Goal: Task Accomplishment & Management: Complete application form

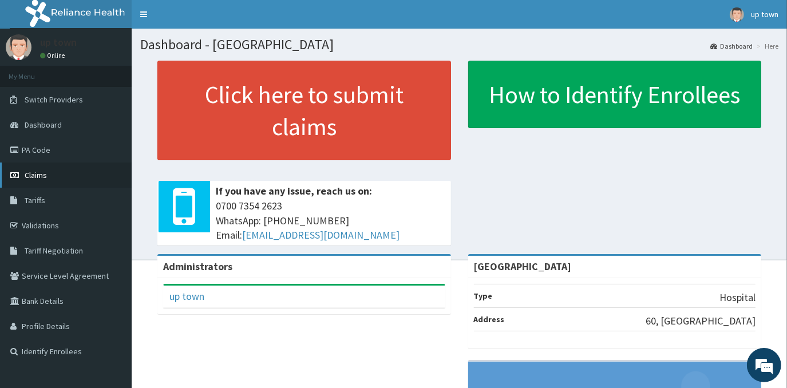
click at [46, 179] on span "Claims" at bounding box center [36, 175] width 22 height 10
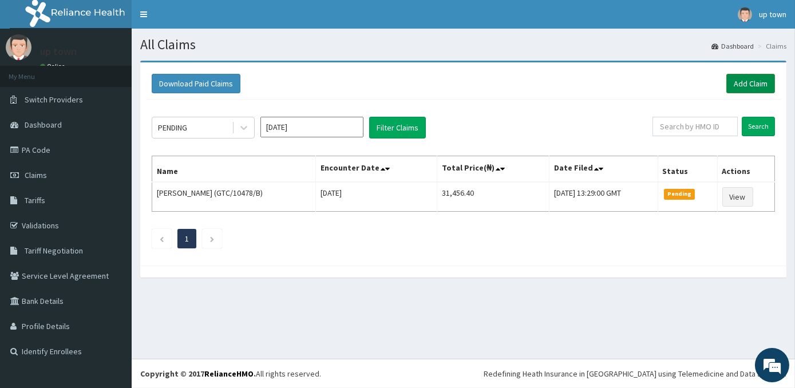
click at [733, 79] on link "Add Claim" at bounding box center [751, 83] width 49 height 19
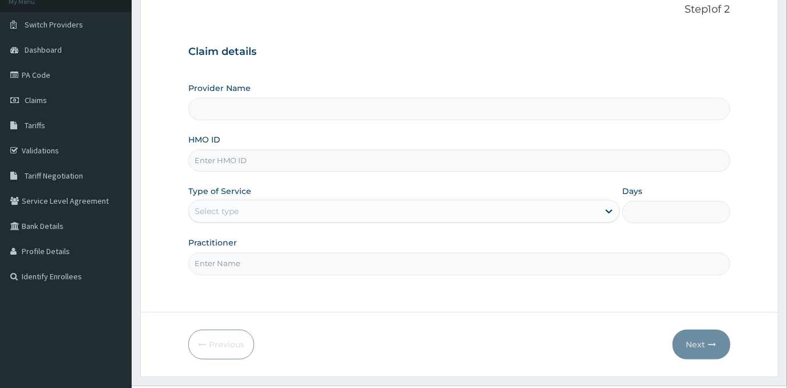
scroll to position [101, 0]
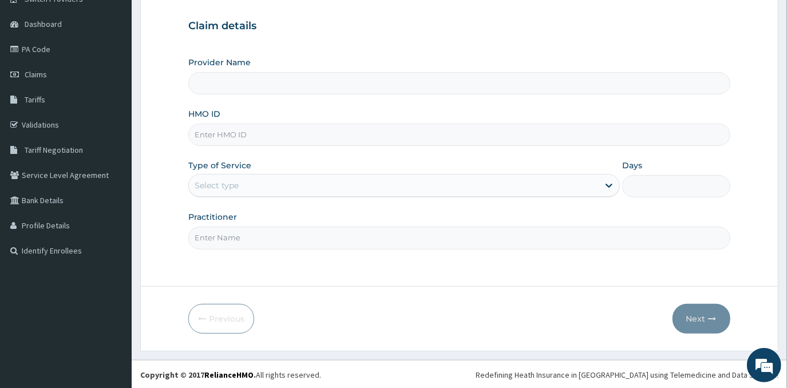
type input "[GEOGRAPHIC_DATA]"
click at [271, 80] on input "[GEOGRAPHIC_DATA]" at bounding box center [459, 83] width 542 height 22
click at [276, 139] on input "HMO ID" at bounding box center [459, 135] width 542 height 22
type input "BEE/10025/A"
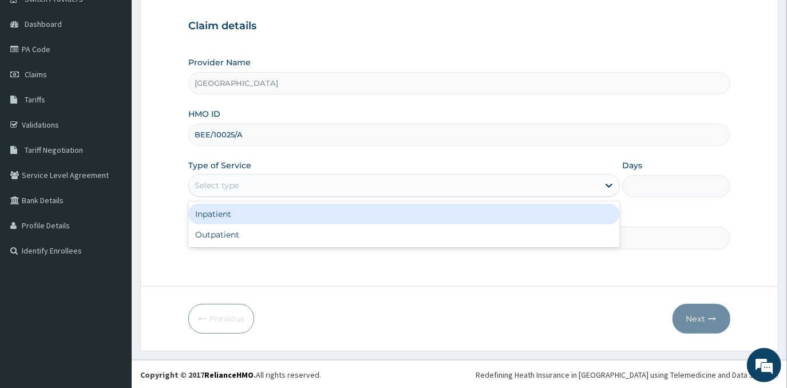
click at [305, 181] on div "Select type" at bounding box center [394, 185] width 410 height 18
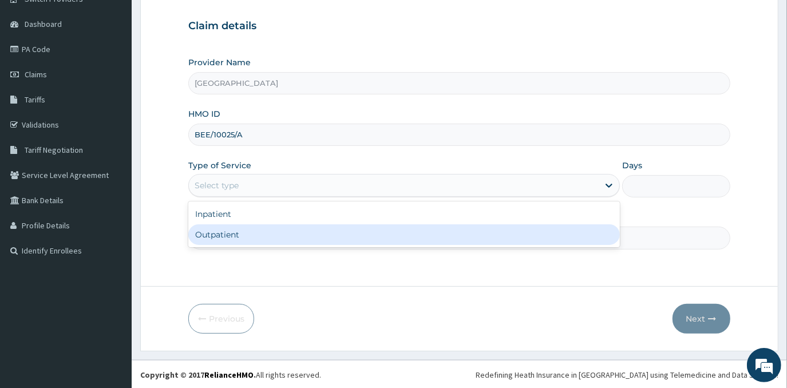
click at [299, 237] on div "Outpatient" at bounding box center [404, 234] width 432 height 21
type input "1"
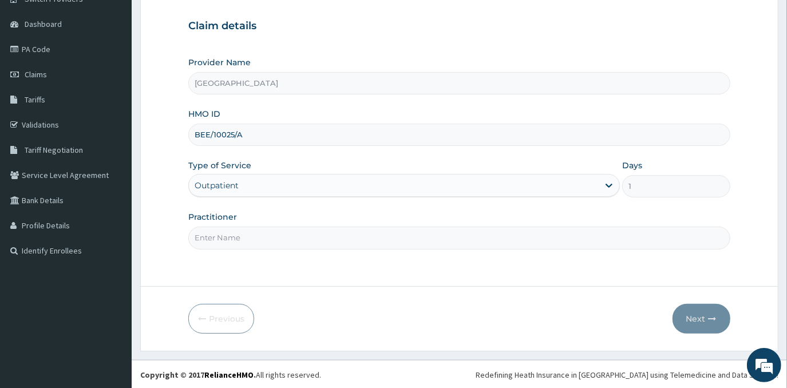
click at [299, 239] on input "Practitioner" at bounding box center [459, 238] width 542 height 22
type input "[PERSON_NAME]"
click at [696, 319] on button "Next" at bounding box center [702, 319] width 58 height 30
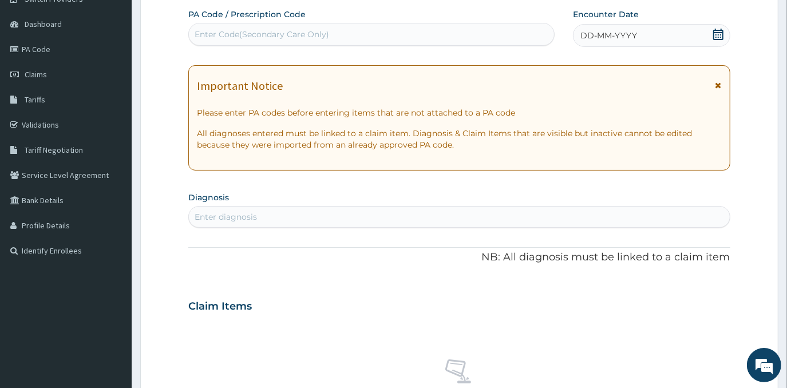
click at [670, 33] on div "DD-MM-YYYY" at bounding box center [651, 35] width 157 height 23
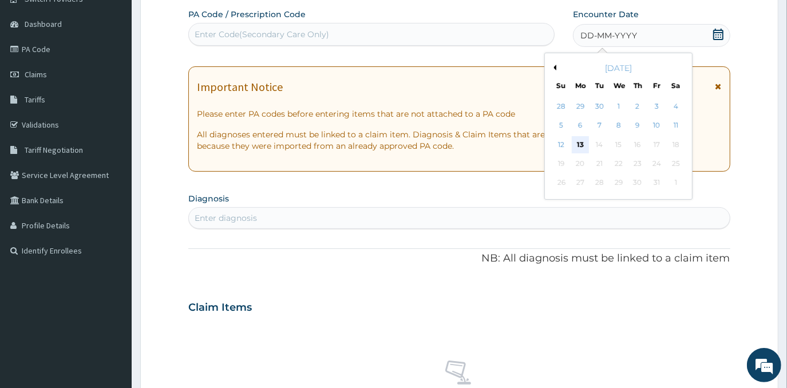
click at [583, 146] on div "13" at bounding box center [580, 144] width 17 height 17
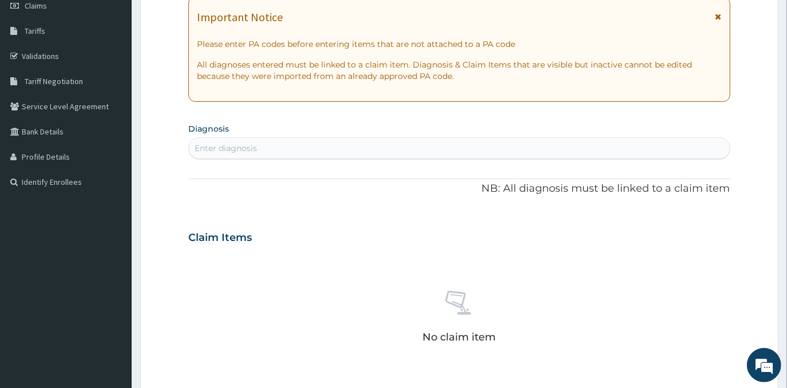
scroll to position [205, 0]
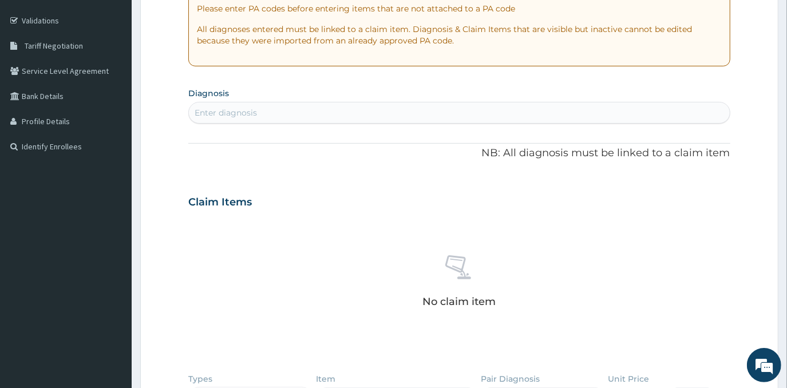
click at [491, 114] on div "Enter diagnosis" at bounding box center [459, 113] width 540 height 18
type input "[MEDICAL_DATA]"
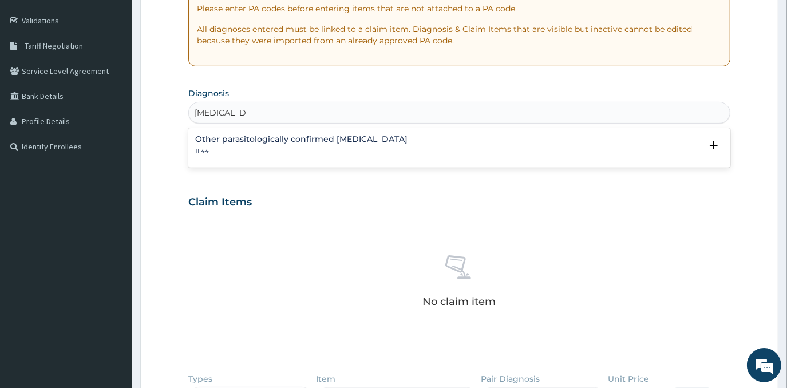
click at [355, 143] on h4 "Other parasitologically confirmed [MEDICAL_DATA]" at bounding box center [301, 139] width 212 height 9
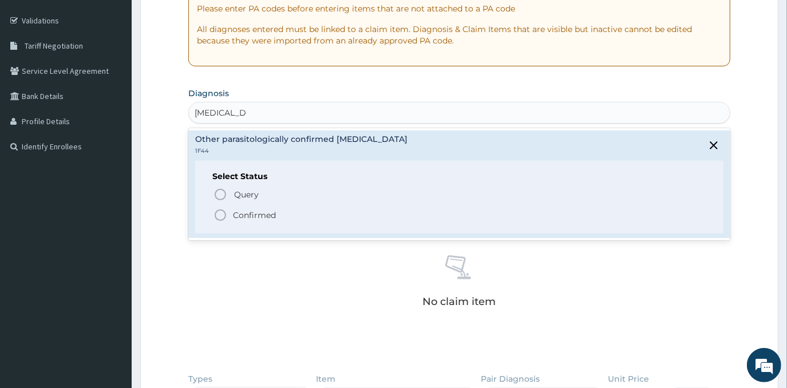
click at [231, 214] on span "Confirmed" at bounding box center [460, 215] width 492 height 14
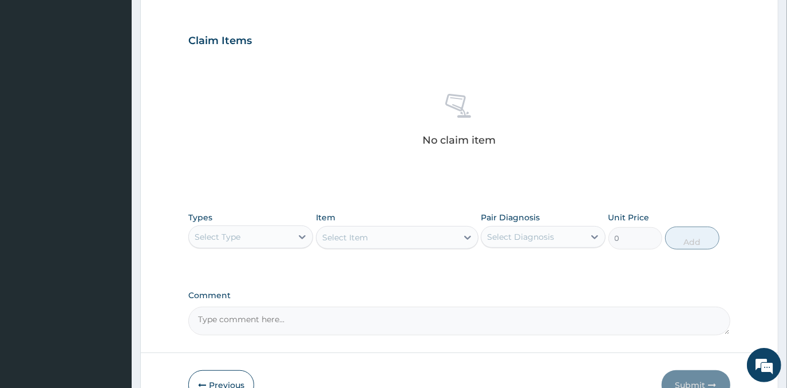
scroll to position [435, 0]
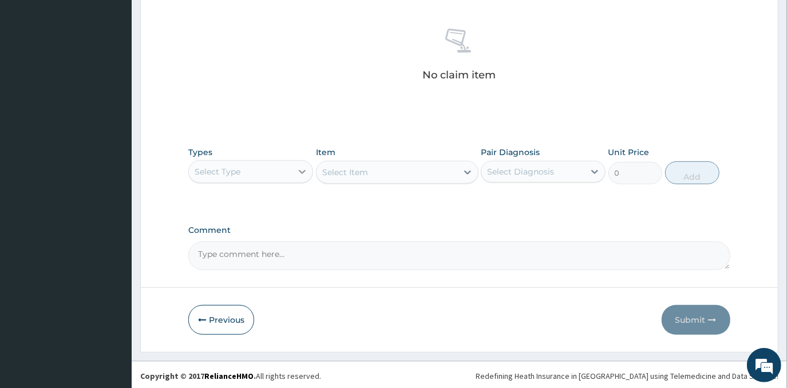
click at [305, 164] on div at bounding box center [302, 171] width 21 height 21
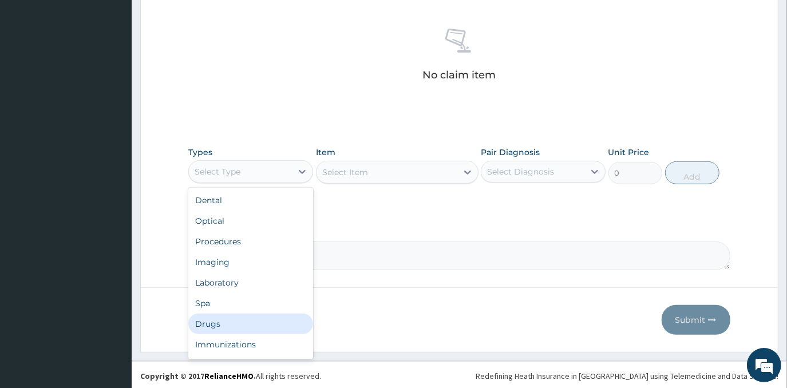
click at [264, 318] on div "Drugs" at bounding box center [250, 324] width 125 height 21
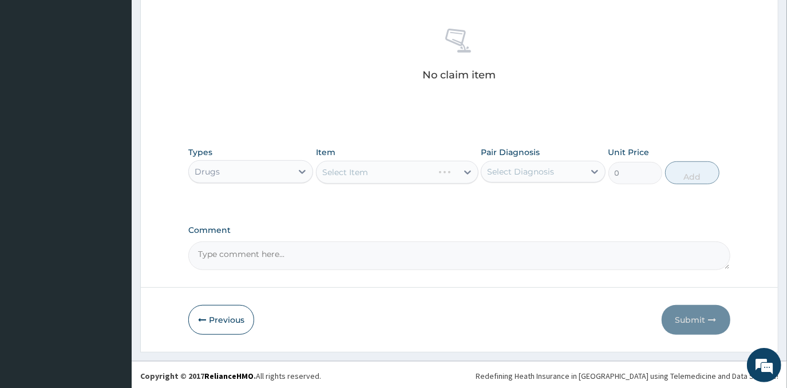
click at [371, 166] on div "Select Item" at bounding box center [397, 172] width 163 height 23
click at [382, 175] on div "Select Item" at bounding box center [387, 172] width 141 height 18
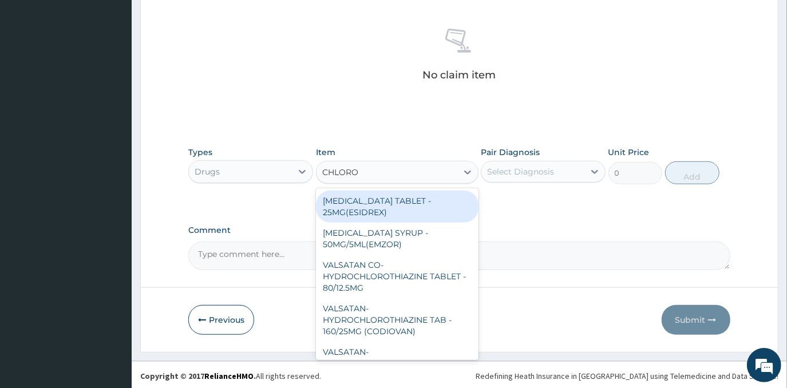
type input "CHLOROQ"
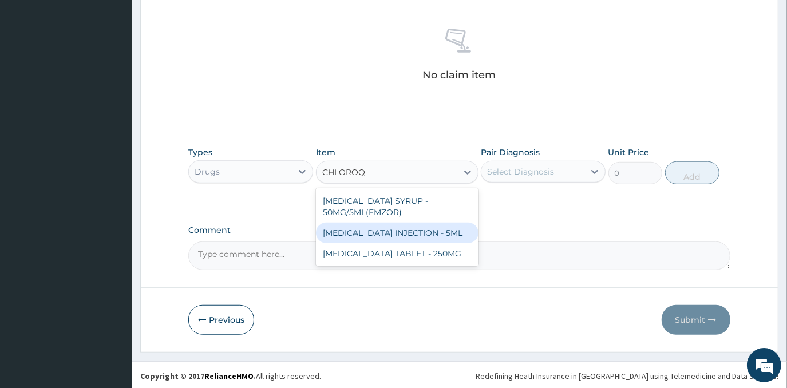
click at [421, 229] on div "[MEDICAL_DATA] INJECTION - 5ML" at bounding box center [397, 233] width 163 height 21
type input "192"
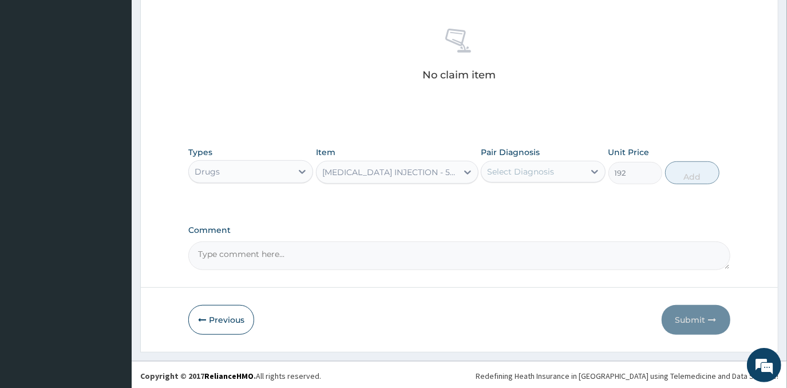
click at [522, 170] on div "Select Diagnosis" at bounding box center [520, 171] width 67 height 11
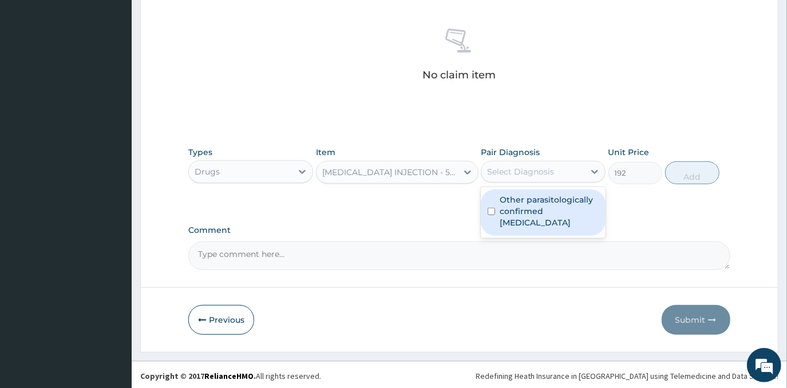
click at [526, 207] on label "Other parasitologically confirmed [MEDICAL_DATA]" at bounding box center [549, 211] width 99 height 34
checkbox input "true"
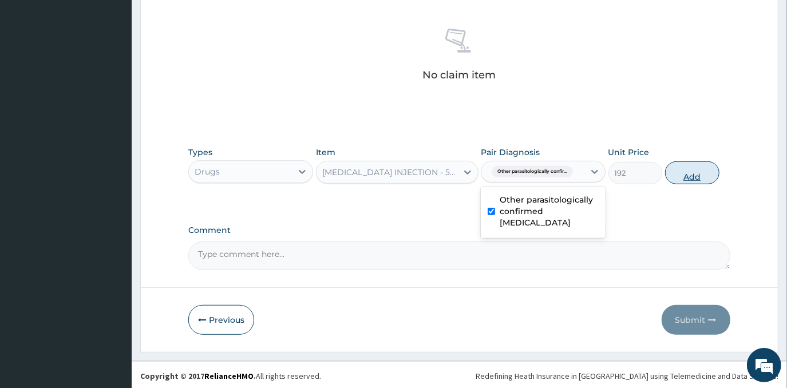
click at [685, 172] on button "Add" at bounding box center [692, 172] width 54 height 23
type input "0"
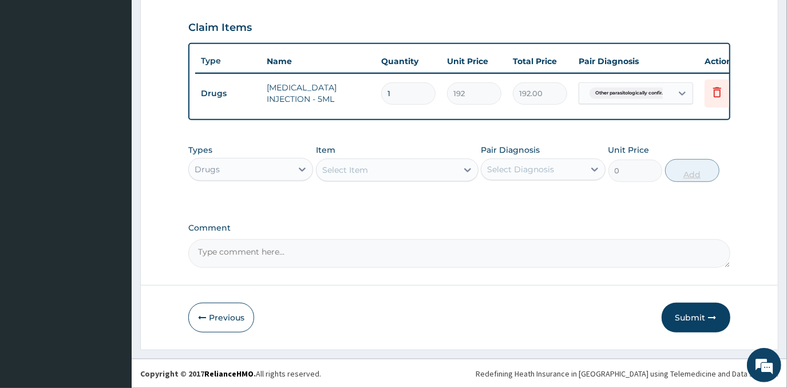
scroll to position [394, 0]
type input "0.00"
type input "3"
type input "576.00"
type input "3"
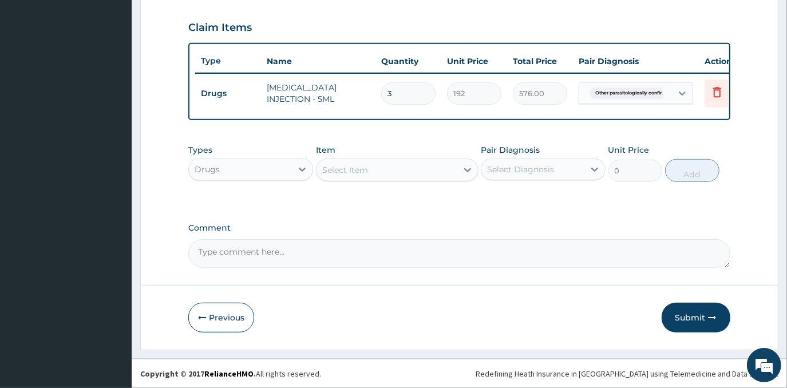
click at [440, 175] on div "Select Item" at bounding box center [387, 170] width 141 height 18
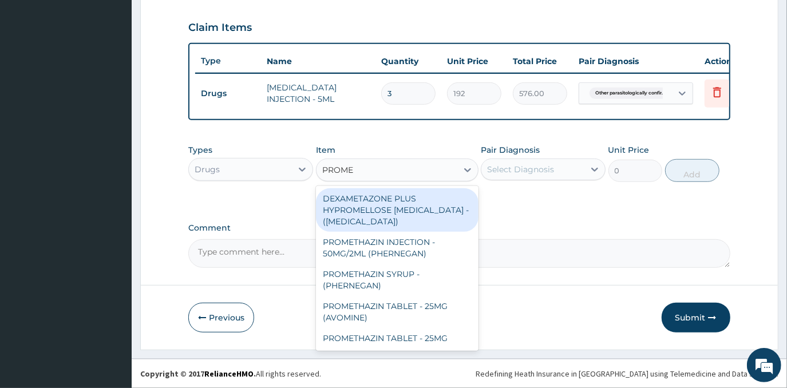
type input "PROMET"
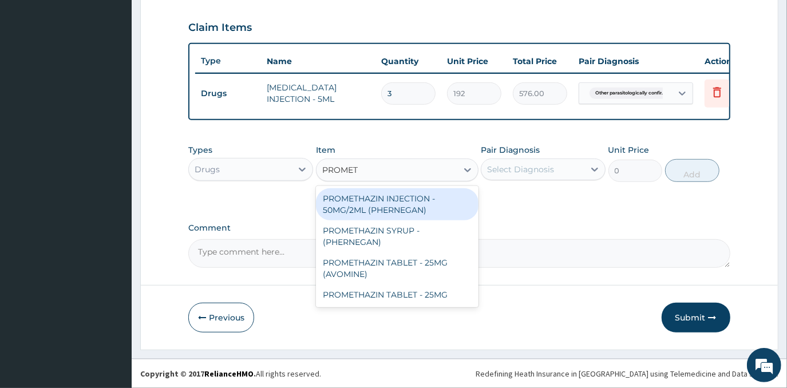
click at [398, 203] on div "PROMETHAZIN INJECTION - 50MG/2ML (PHERNEGAN)" at bounding box center [397, 204] width 163 height 32
type input "364.8"
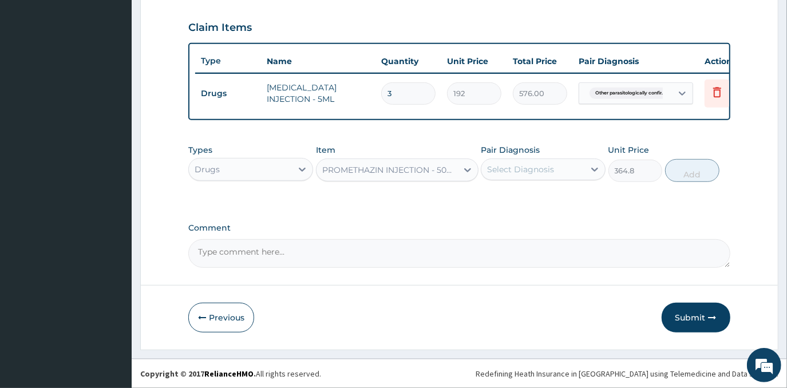
click at [546, 180] on div "Select Diagnosis" at bounding box center [543, 170] width 125 height 22
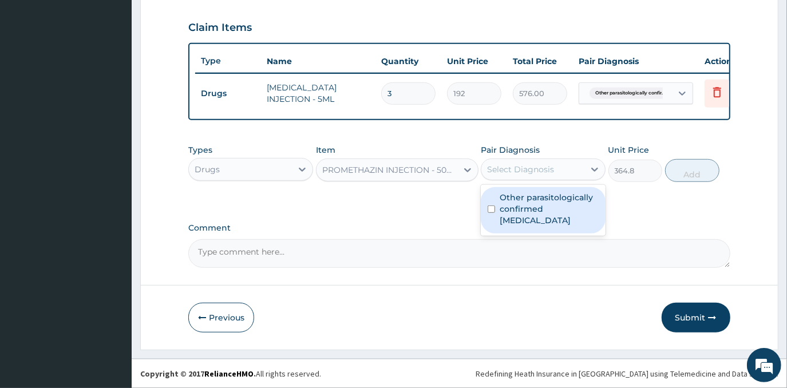
drag, startPoint x: 545, startPoint y: 206, endPoint x: 664, endPoint y: 206, distance: 119.1
click at [548, 207] on label "Other parasitologically confirmed [MEDICAL_DATA]" at bounding box center [549, 209] width 99 height 34
checkbox input "true"
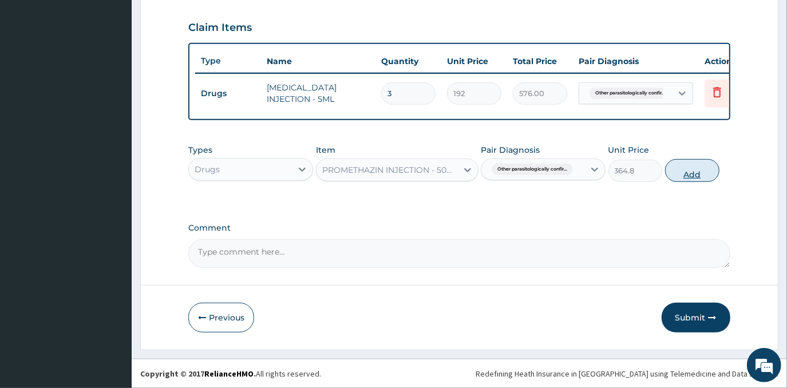
click at [694, 168] on button "Add" at bounding box center [692, 170] width 54 height 23
type input "0"
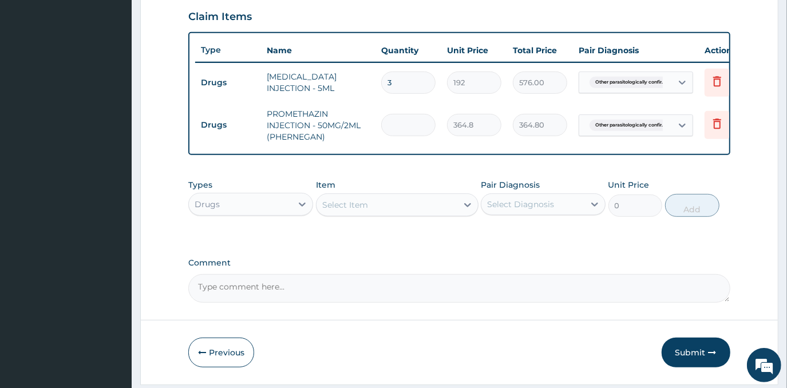
type input "0.00"
type input "3"
type input "1094.40"
type input "3"
click at [410, 214] on div "Select Item" at bounding box center [387, 205] width 141 height 18
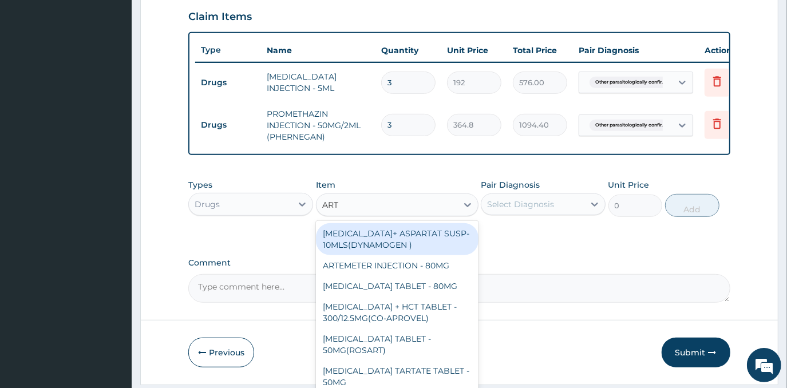
type input "ARTE"
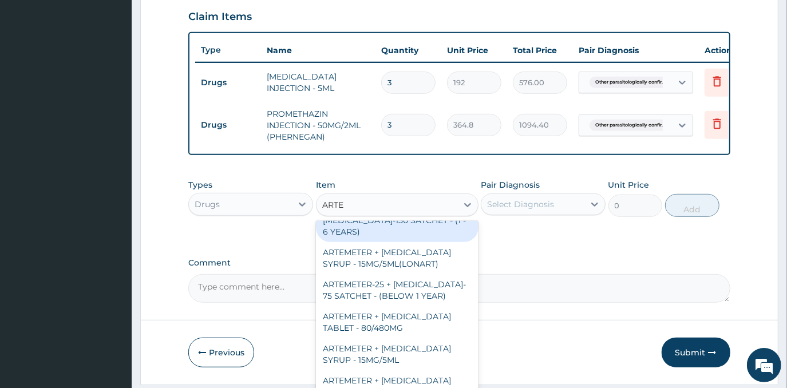
scroll to position [364, 0]
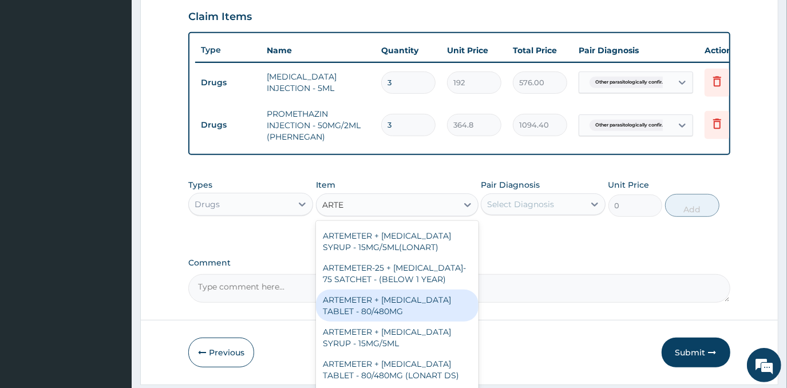
click at [431, 307] on div "ARTEMETER + [MEDICAL_DATA] TABLET - 80/480MG" at bounding box center [397, 306] width 163 height 32
type input "416"
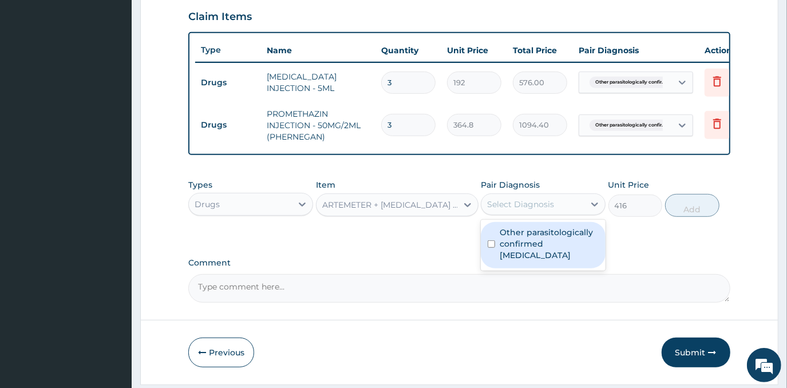
click at [516, 210] on div "Select Diagnosis" at bounding box center [520, 204] width 67 height 11
click at [510, 254] on label "Other parasitologically confirmed [MEDICAL_DATA]" at bounding box center [549, 244] width 99 height 34
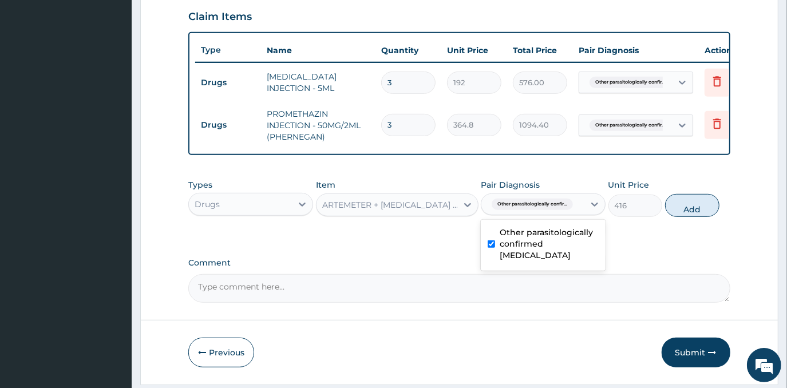
checkbox input "true"
click at [685, 217] on button "Add" at bounding box center [692, 205] width 54 height 23
type input "0"
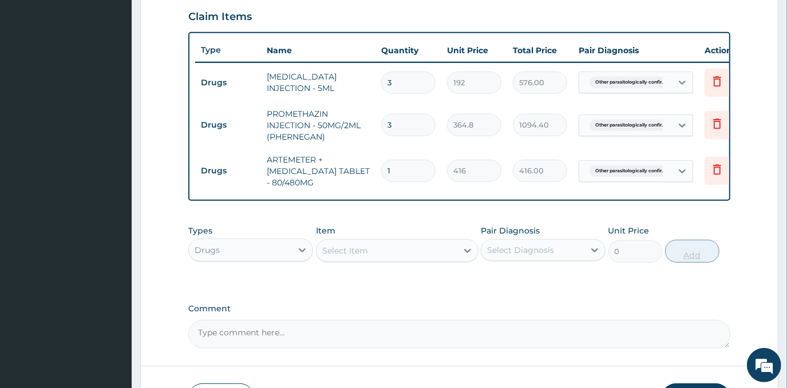
type input "0.00"
type input "6"
type input "2496.00"
type input "6"
click at [344, 256] on div "Select Item" at bounding box center [345, 250] width 46 height 11
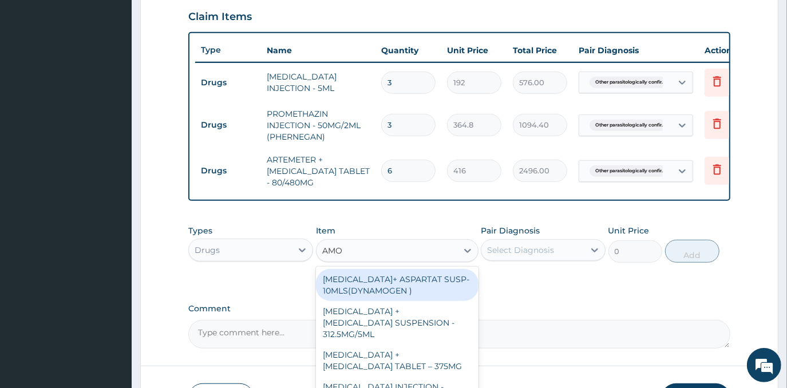
type input "AMOX"
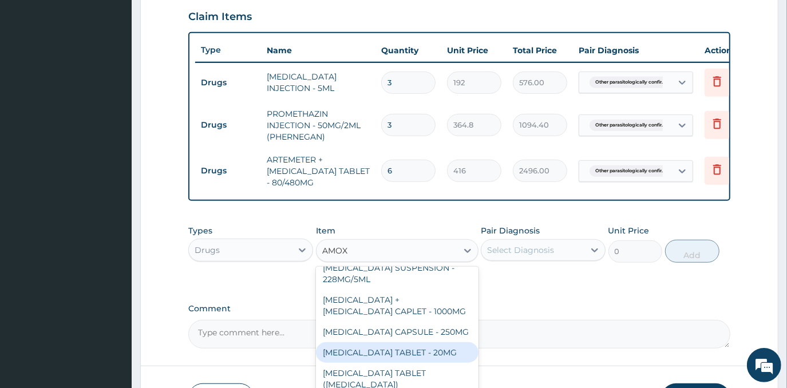
scroll to position [156, 0]
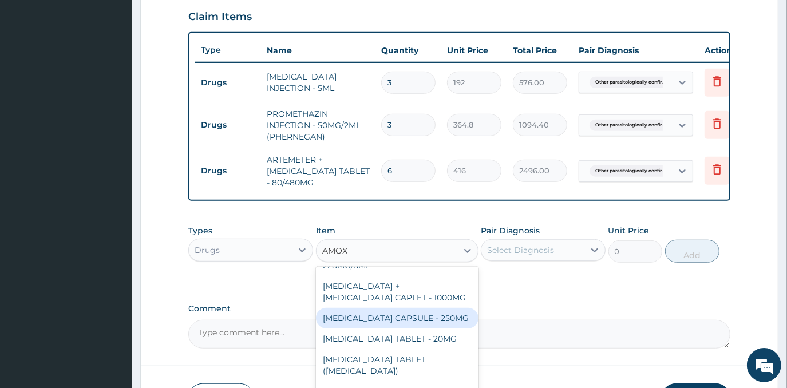
click at [416, 308] on div "[MEDICAL_DATA] CAPSULE - 250MG" at bounding box center [397, 318] width 163 height 21
type input "64"
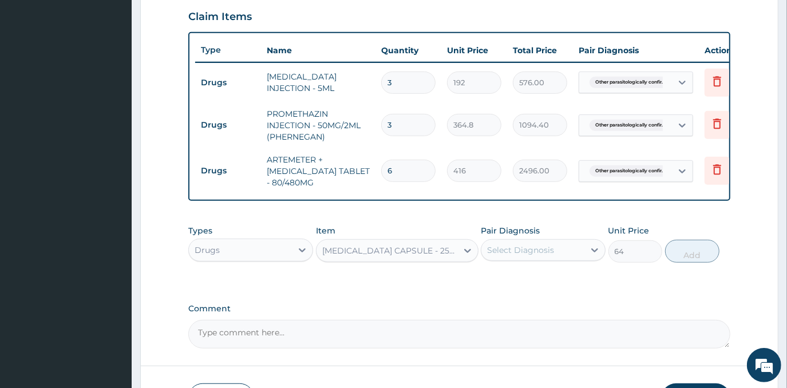
click at [558, 259] on div "Select Diagnosis" at bounding box center [532, 250] width 103 height 18
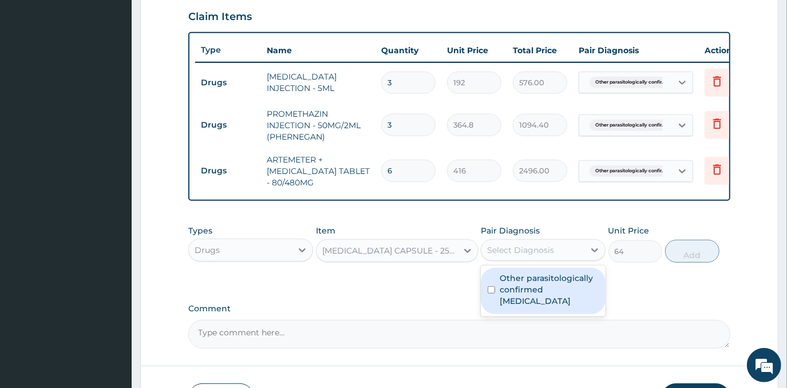
click at [557, 306] on label "Other parasitologically confirmed [MEDICAL_DATA]" at bounding box center [549, 290] width 99 height 34
checkbox input "true"
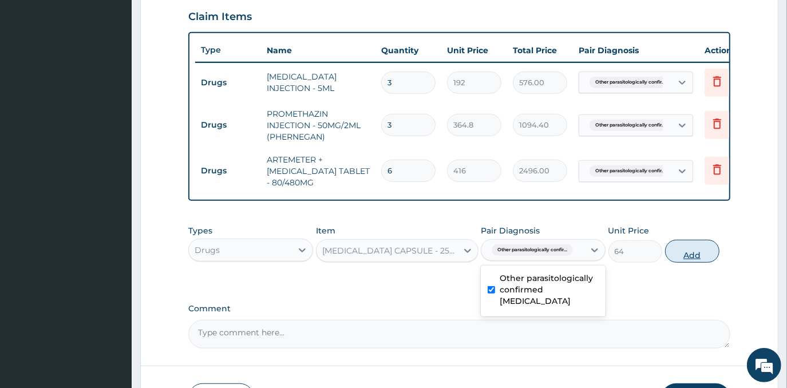
click at [700, 261] on button "Add" at bounding box center [692, 251] width 54 height 23
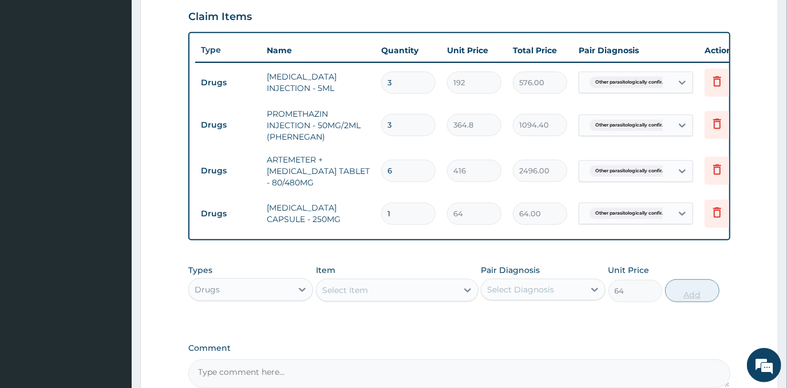
type input "0"
type input "15"
type input "960.00"
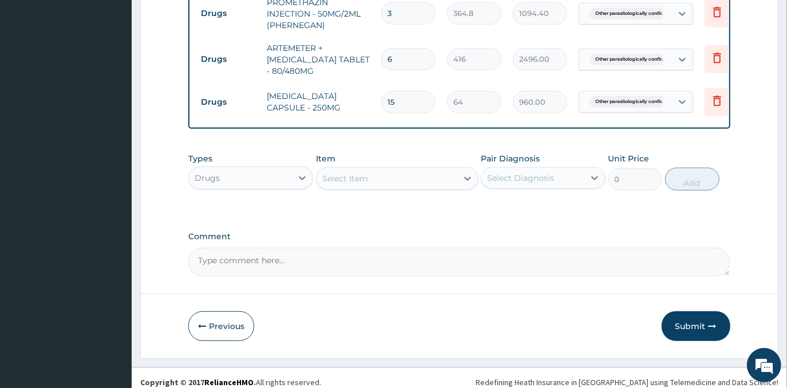
scroll to position [526, 0]
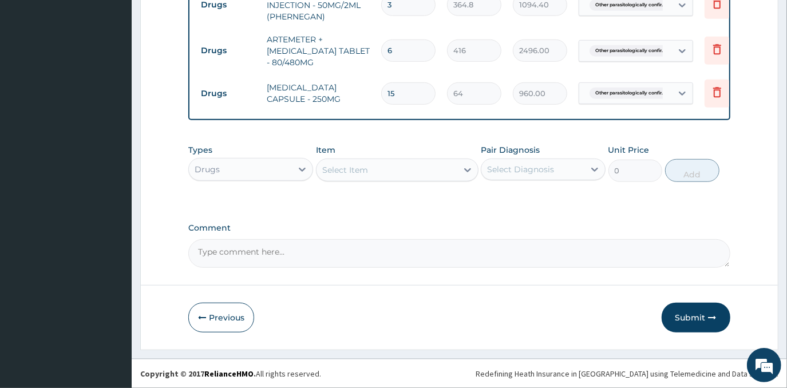
type input "15"
click at [294, 251] on textarea "Comment" at bounding box center [459, 253] width 542 height 29
type textarea "PLASMODIASIS IN A SICKLE CELL DISEASE PATIENT"
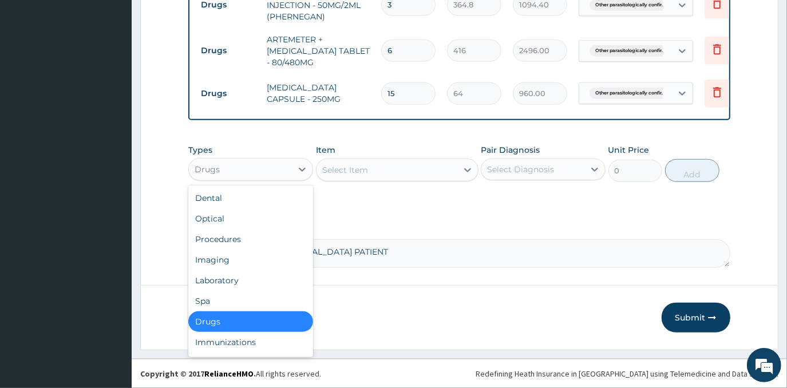
click at [291, 172] on div "Drugs" at bounding box center [240, 169] width 103 height 18
click at [259, 272] on div "Laboratory" at bounding box center [250, 280] width 125 height 21
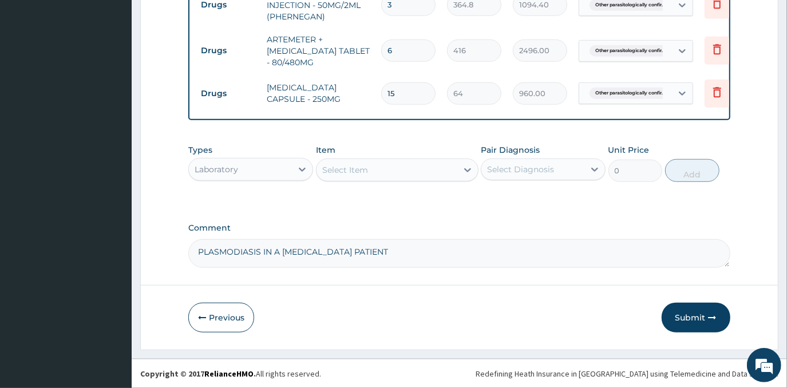
click at [405, 172] on div "Select Item" at bounding box center [387, 170] width 141 height 18
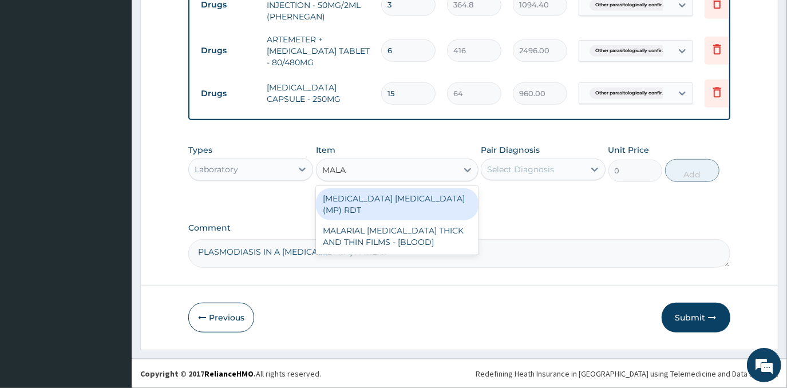
type input "MALAR"
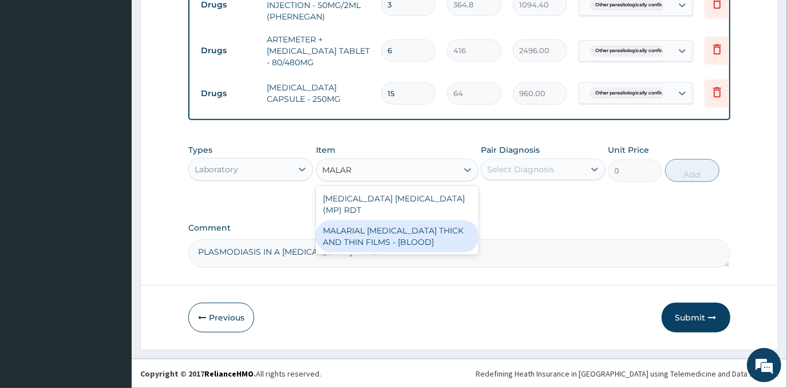
click at [408, 220] on div "MALARIAL PARASITE THICK AND THIN FILMS - [BLOOD]" at bounding box center [397, 236] width 163 height 32
type input "2625"
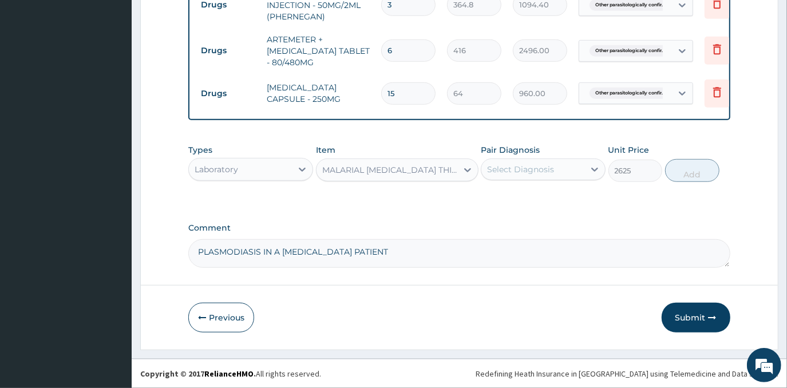
click at [545, 168] on div "Select Diagnosis" at bounding box center [520, 169] width 67 height 11
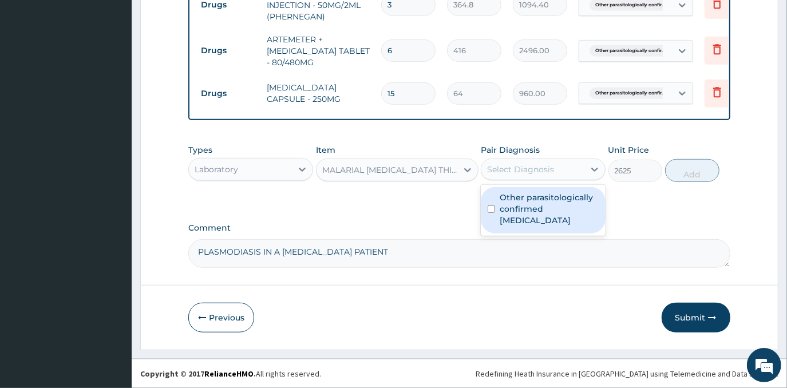
click at [541, 212] on label "Other parasitologically confirmed [MEDICAL_DATA]" at bounding box center [549, 209] width 99 height 34
checkbox input "true"
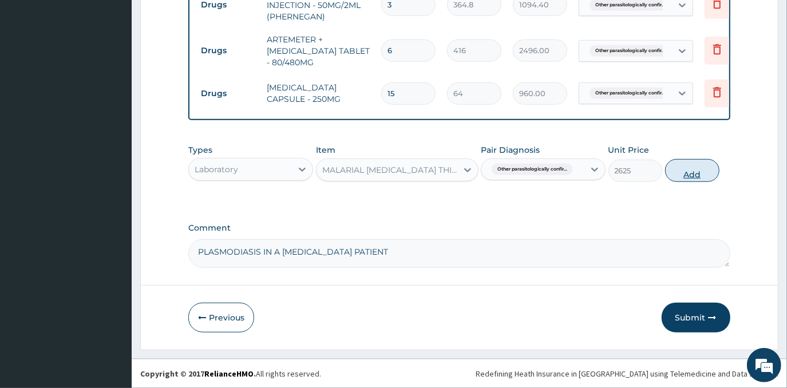
click at [706, 169] on button "Add" at bounding box center [692, 170] width 54 height 23
type input "0"
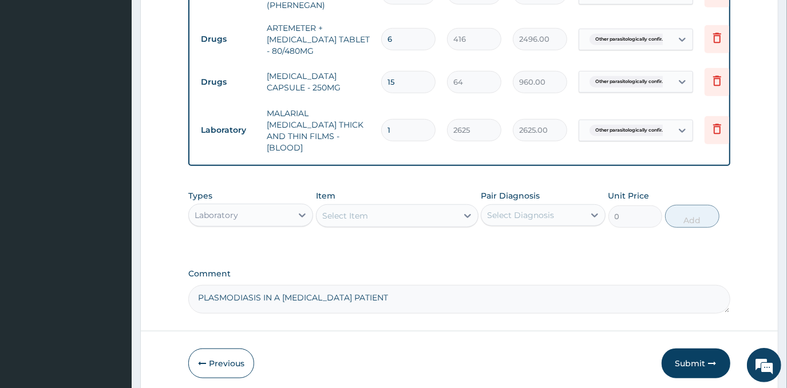
click at [403, 215] on div "Select Item" at bounding box center [387, 216] width 141 height 18
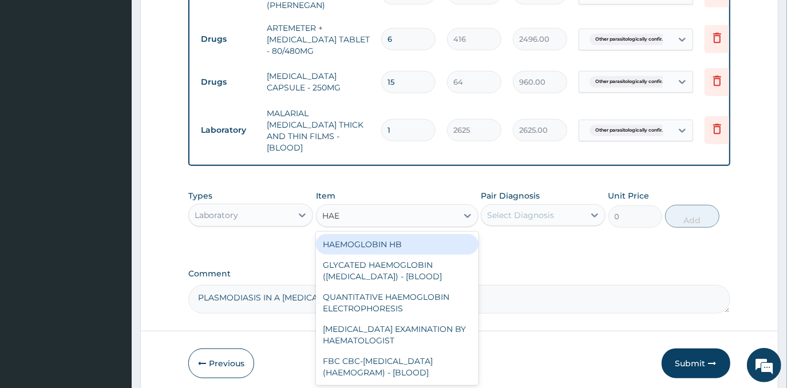
type input "HAEM"
click at [413, 237] on div "HAEMOGLOBIN HB" at bounding box center [397, 244] width 163 height 21
type input "2625"
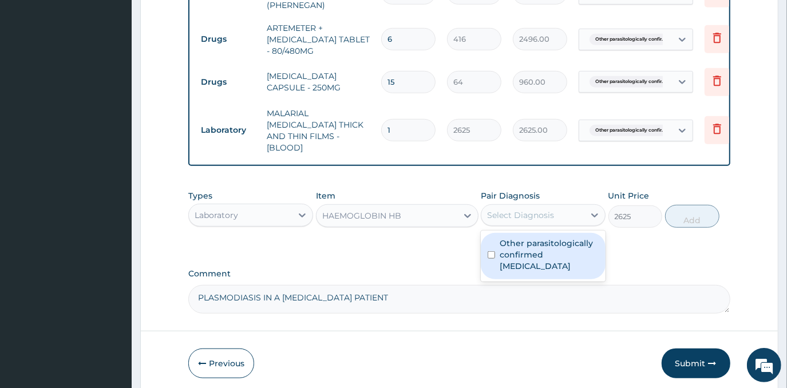
click at [518, 219] on div "Select Diagnosis" at bounding box center [520, 215] width 67 height 11
click at [524, 253] on label "Other parasitologically confirmed [MEDICAL_DATA]" at bounding box center [549, 255] width 99 height 34
checkbox input "true"
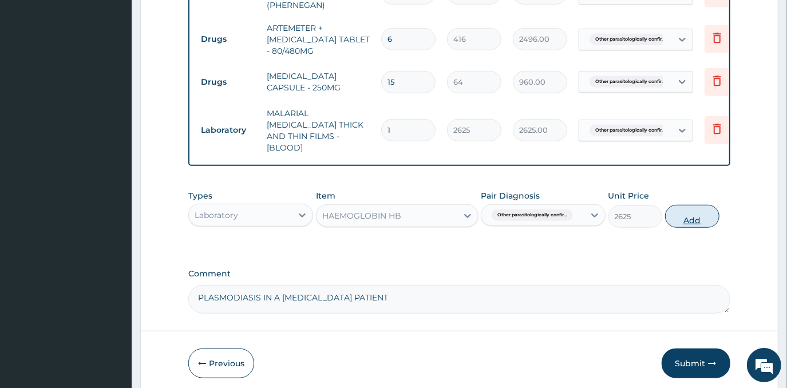
click at [688, 214] on button "Add" at bounding box center [692, 216] width 54 height 23
type input "0"
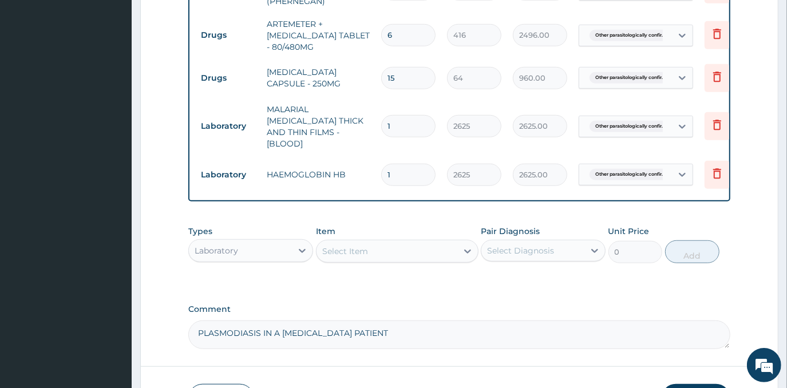
scroll to position [578, 0]
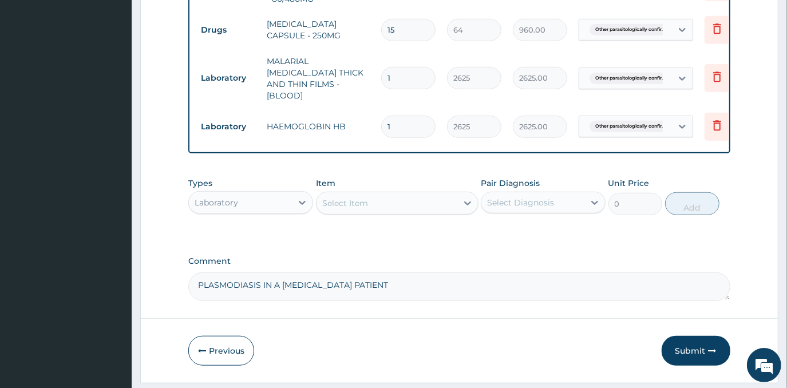
click at [280, 205] on div "Laboratory" at bounding box center [240, 203] width 103 height 18
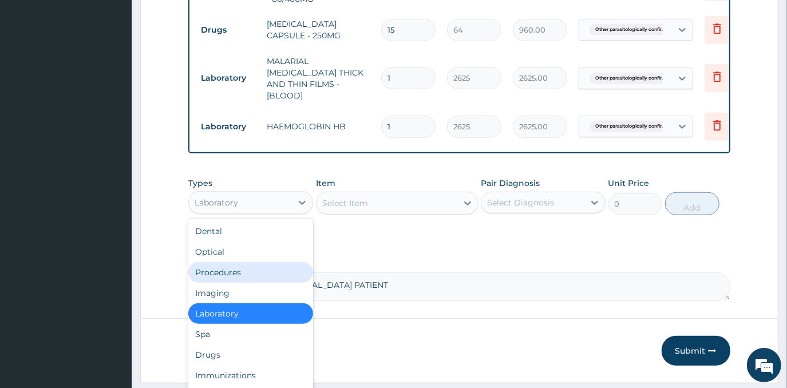
click at [253, 278] on div "Procedures" at bounding box center [250, 272] width 125 height 21
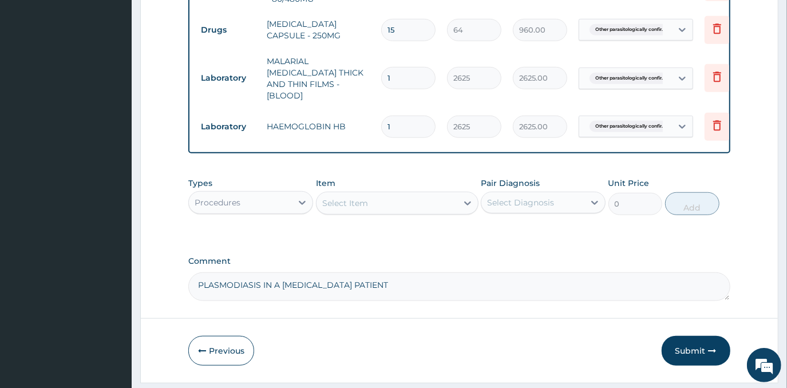
click at [391, 207] on div "Select Item" at bounding box center [387, 203] width 141 height 18
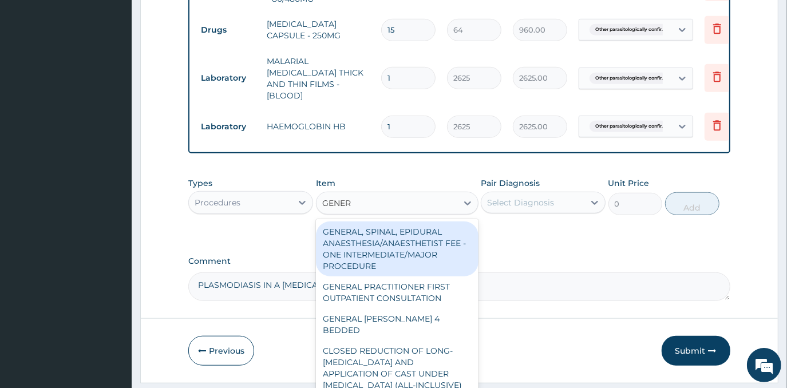
type input "GENERA"
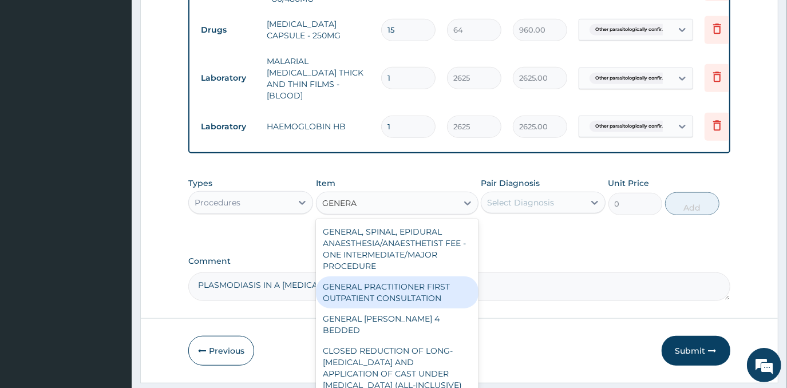
click at [392, 297] on div "GENERAL PRACTITIONER FIRST OUTPATIENT CONSULTATION" at bounding box center [397, 293] width 163 height 32
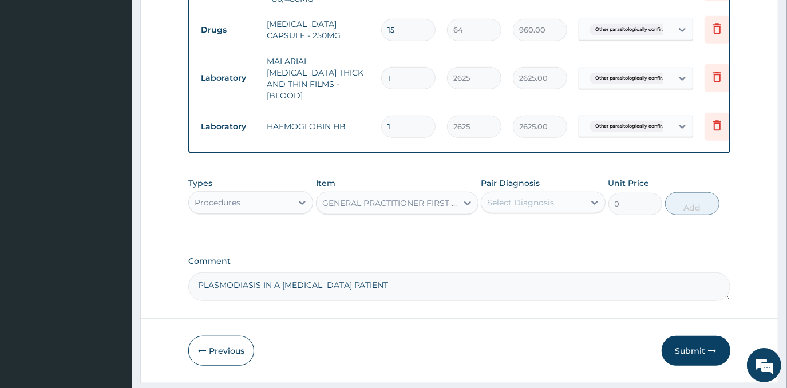
type input "4500"
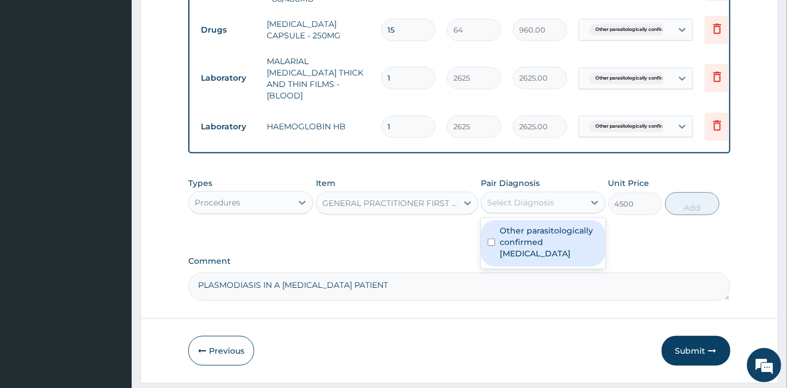
click at [520, 203] on div "Select Diagnosis" at bounding box center [520, 202] width 67 height 11
click at [531, 234] on label "Other parasitologically confirmed [MEDICAL_DATA]" at bounding box center [549, 242] width 99 height 34
checkbox input "true"
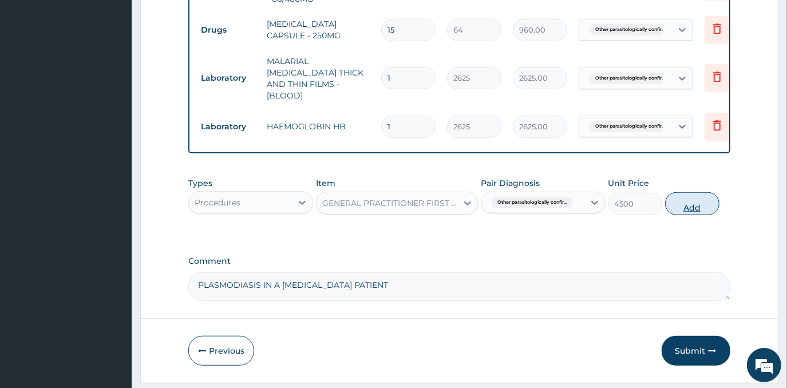
click at [687, 206] on button "Add" at bounding box center [692, 203] width 54 height 23
type input "0"
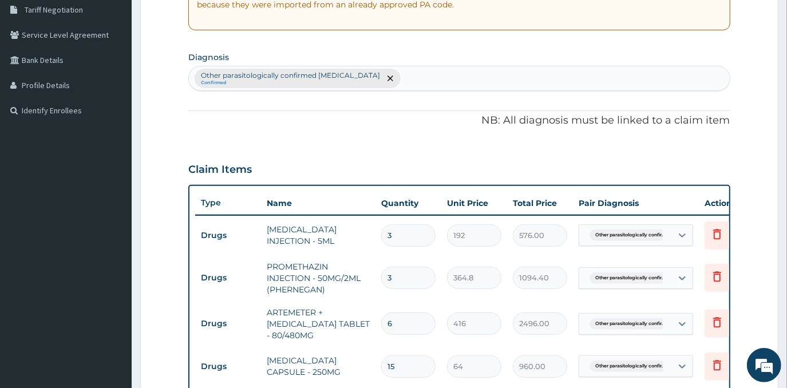
scroll to position [240, 0]
click at [420, 72] on div "Other parasitologically confirmed malaria Confirmed" at bounding box center [459, 79] width 540 height 24
type input "SICKL"
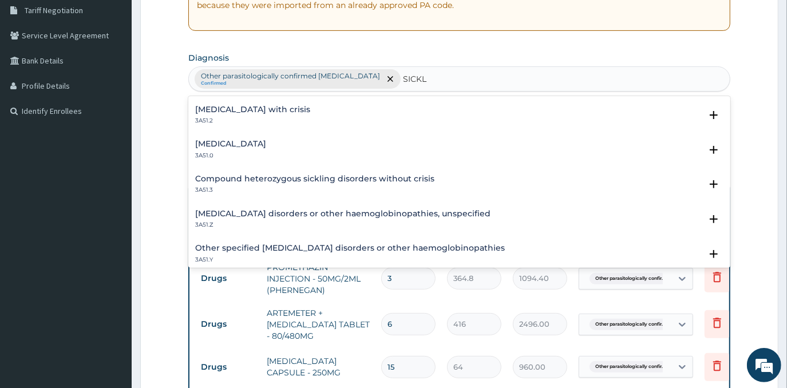
scroll to position [0, 0]
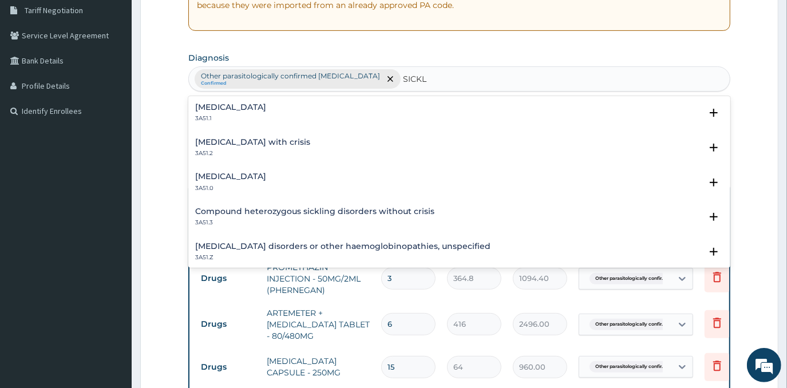
click at [295, 138] on h4 "Sickle cell disease with crisis" at bounding box center [252, 142] width 115 height 9
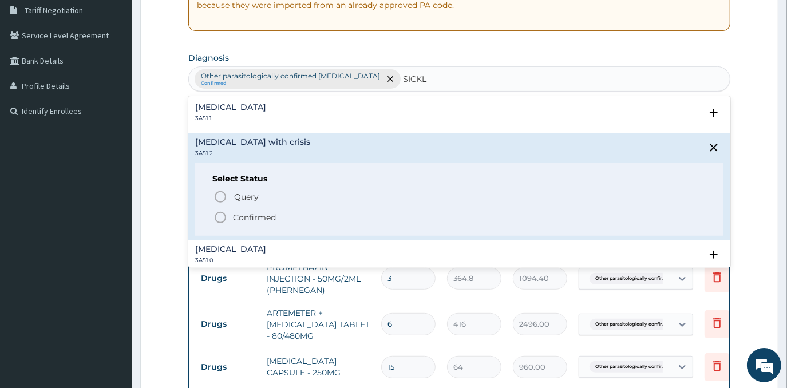
click at [260, 219] on p "Confirmed" at bounding box center [254, 217] width 43 height 11
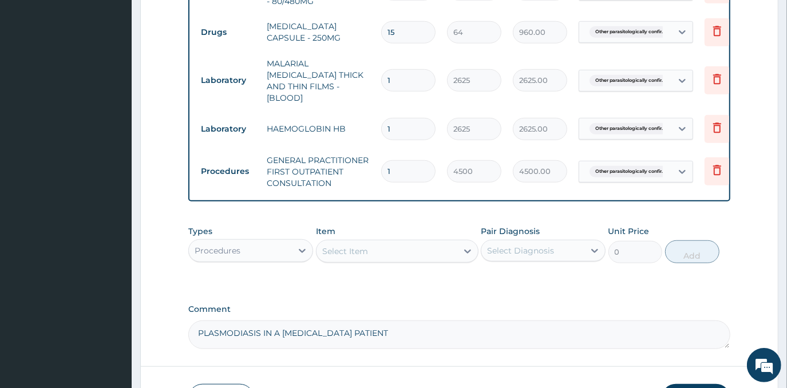
scroll to position [657, 0]
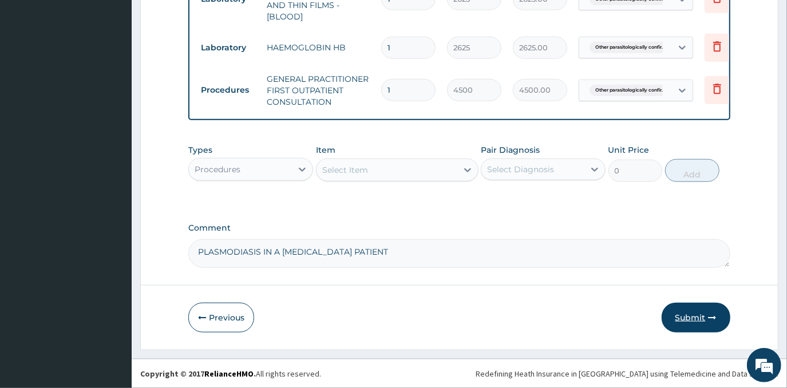
click at [702, 323] on button "Submit" at bounding box center [696, 318] width 69 height 30
click at [686, 316] on button "Submit" at bounding box center [696, 318] width 69 height 30
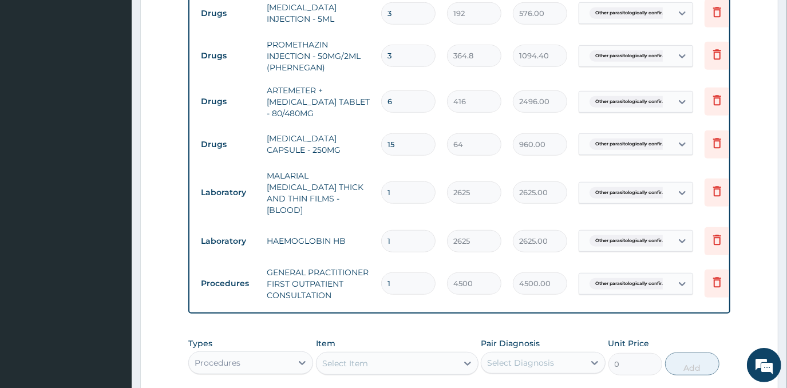
scroll to position [500, 0]
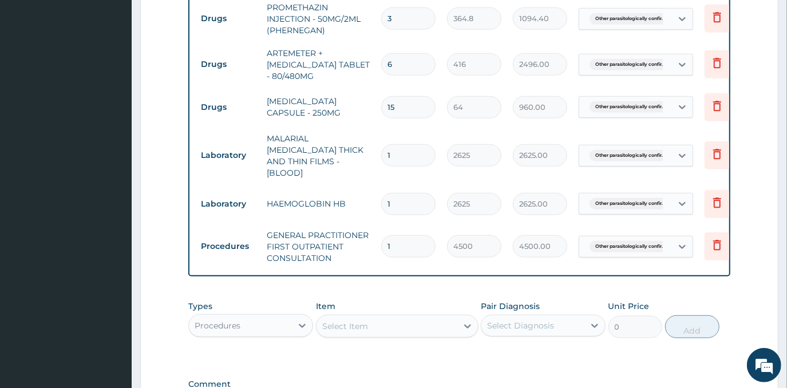
click at [661, 242] on span "Other parasitologically confir..." at bounding box center [630, 246] width 81 height 11
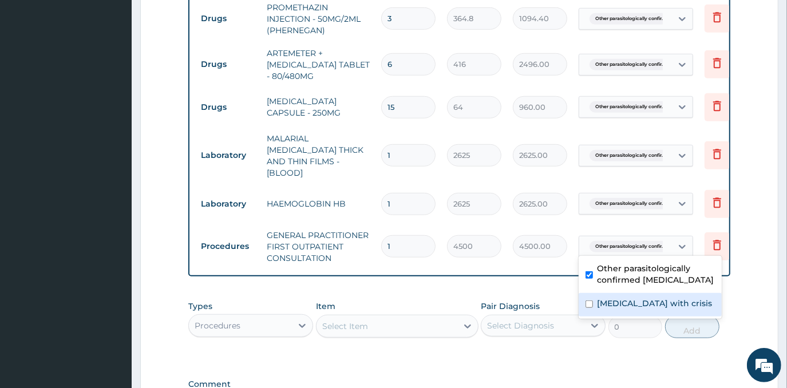
click at [645, 299] on label "Sickle cell disease with crisis" at bounding box center [655, 303] width 115 height 11
checkbox input "true"
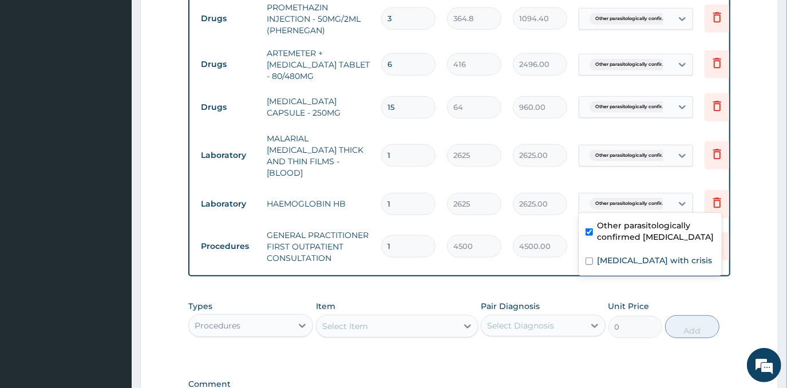
click at [658, 199] on span "Other parasitologically confir..." at bounding box center [630, 203] width 81 height 11
click at [642, 258] on label "Sickle cell disease with crisis" at bounding box center [655, 260] width 115 height 11
checkbox input "true"
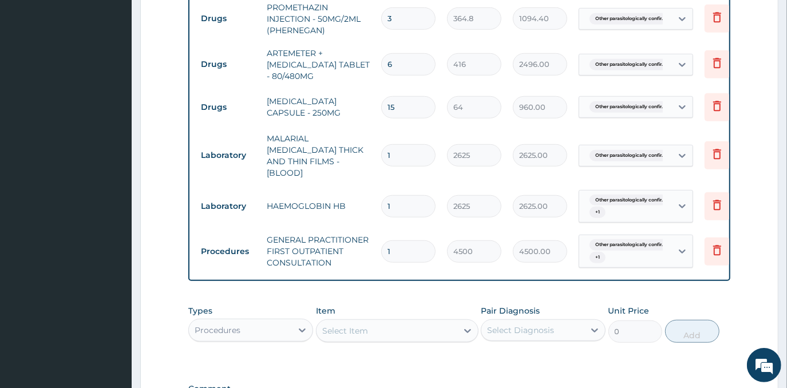
click at [745, 236] on form "Step 2 of 2 PA Code / Prescription Code Enter Code(Secondary Care Only) Encount…" at bounding box center [459, 35] width 638 height 951
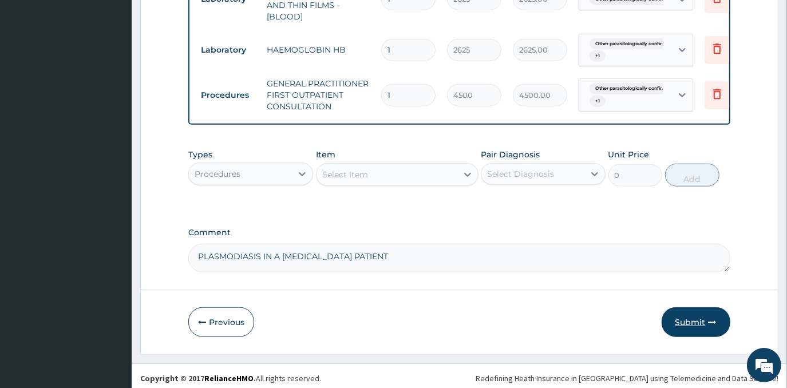
click at [687, 319] on button "Submit" at bounding box center [696, 322] width 69 height 30
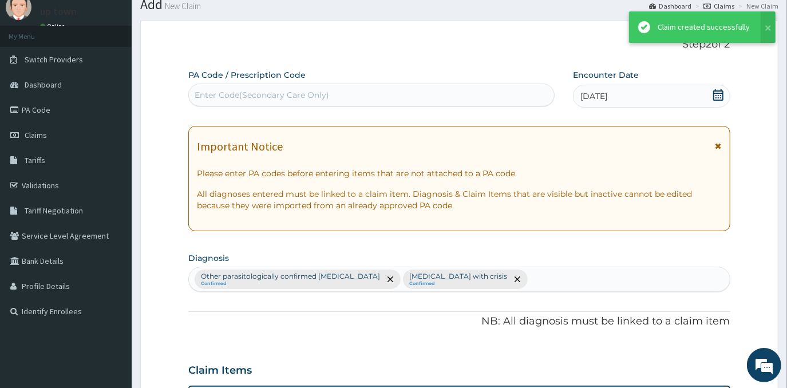
scroll to position [657, 0]
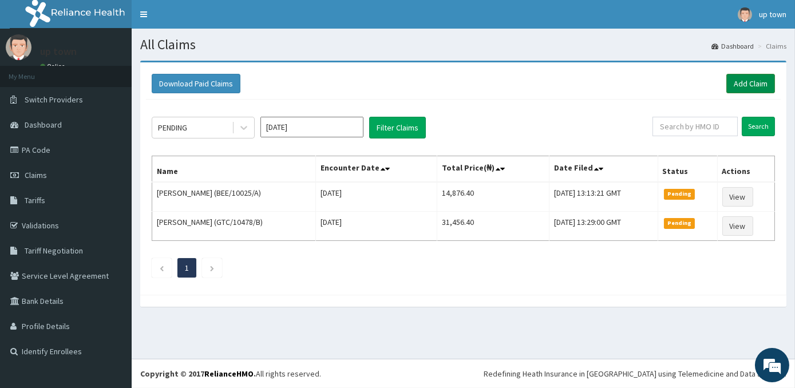
click at [761, 82] on link "Add Claim" at bounding box center [751, 83] width 49 height 19
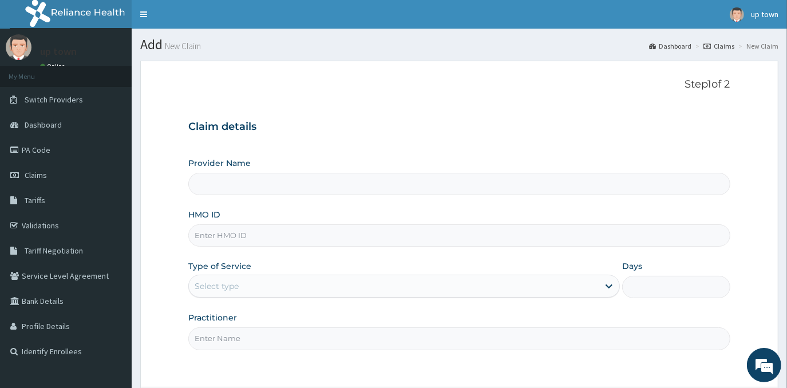
type input "[GEOGRAPHIC_DATA]"
click at [274, 234] on input "HMO ID" at bounding box center [459, 235] width 542 height 22
type input "NBC/10193/B"
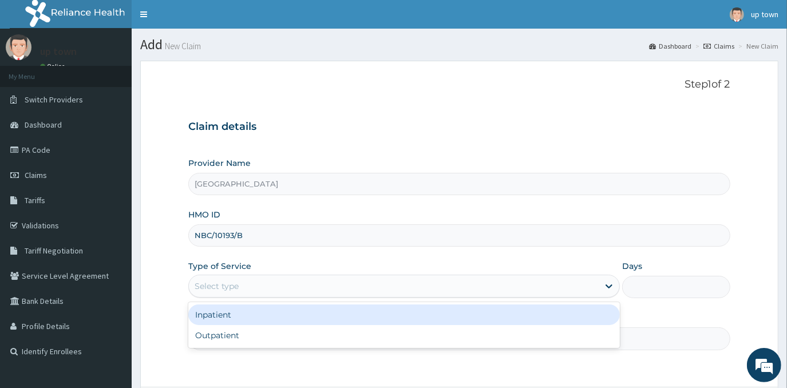
click at [305, 290] on div "Select type" at bounding box center [394, 286] width 410 height 18
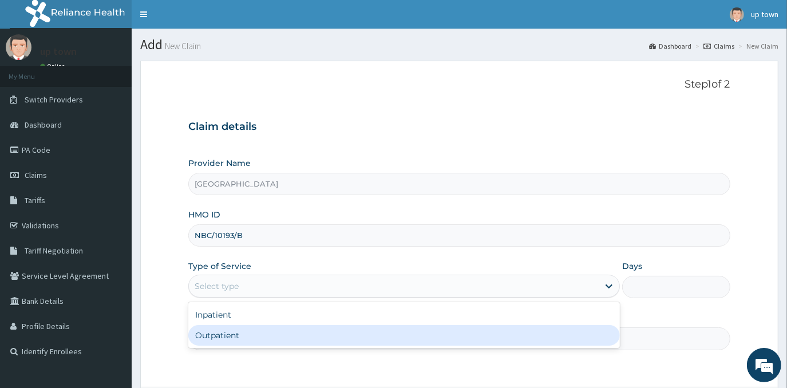
click at [306, 341] on div "Outpatient" at bounding box center [404, 335] width 432 height 21
type input "1"
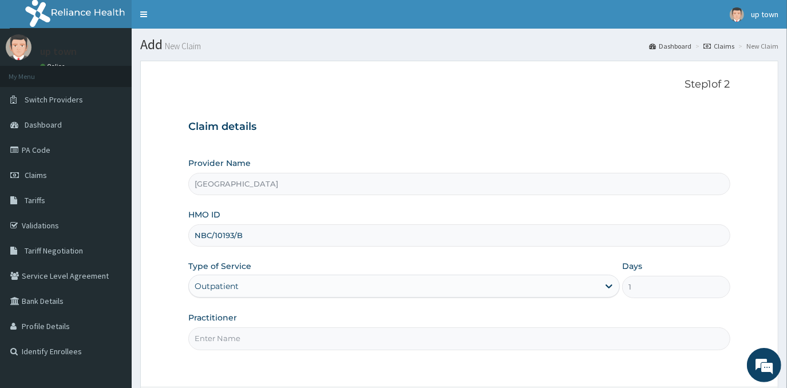
click at [306, 341] on input "Practitioner" at bounding box center [459, 338] width 542 height 22
type input "[PERSON_NAME]"
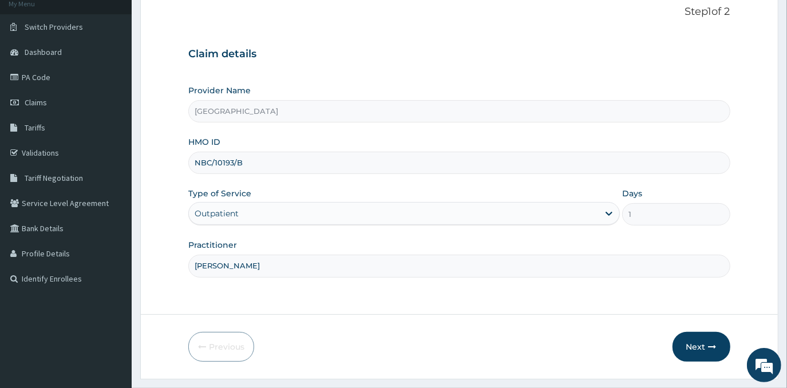
scroll to position [101, 0]
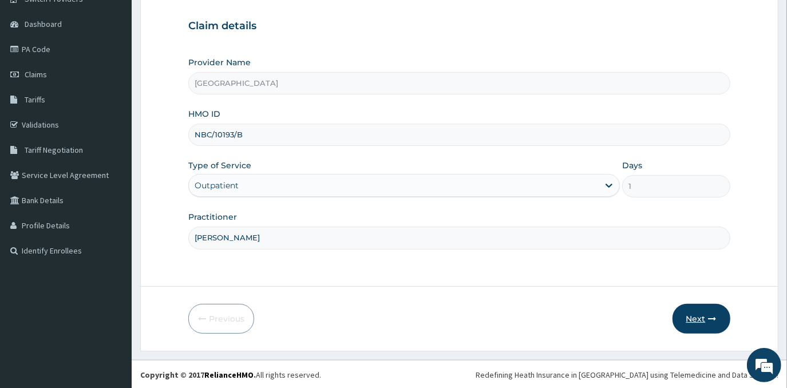
click at [686, 318] on button "Next" at bounding box center [702, 319] width 58 height 30
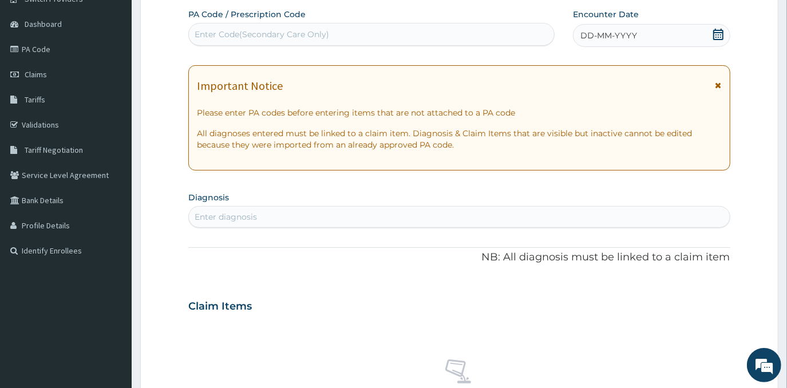
click at [691, 33] on div "DD-MM-YYYY" at bounding box center [651, 35] width 157 height 23
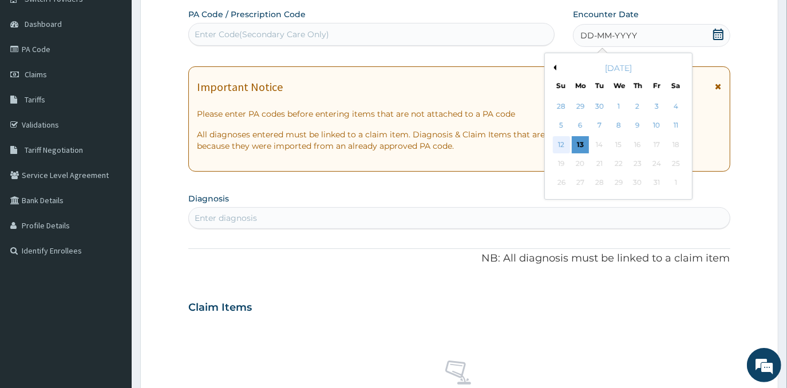
click at [559, 142] on div "12" at bounding box center [561, 144] width 17 height 17
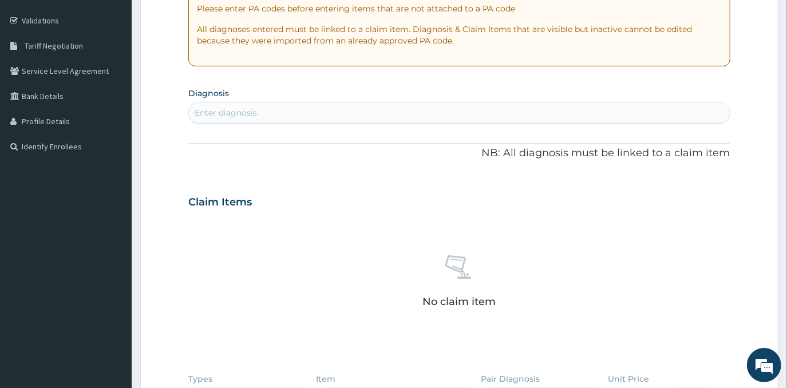
scroll to position [257, 0]
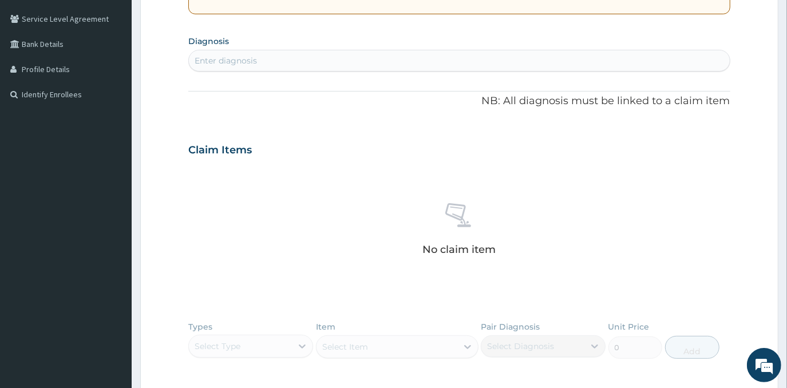
click at [392, 57] on div "Enter diagnosis" at bounding box center [459, 61] width 540 height 18
type input "[MEDICAL_DATA]"
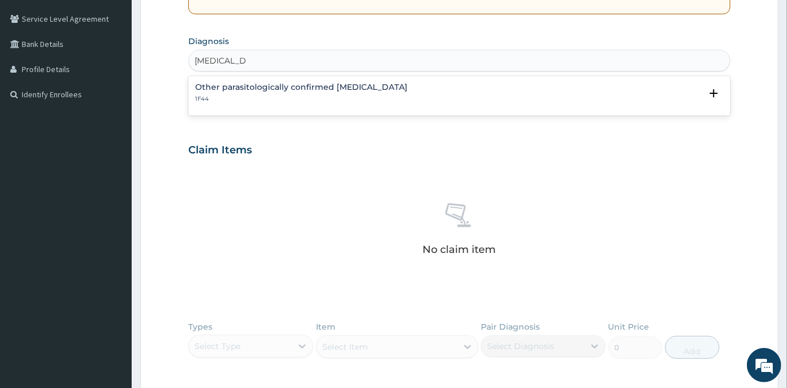
click at [356, 100] on p "1F44" at bounding box center [301, 99] width 212 height 8
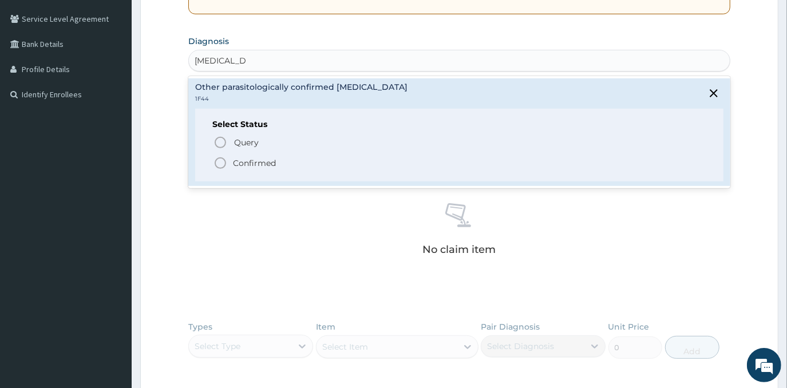
click at [258, 161] on p "Confirmed" at bounding box center [254, 162] width 43 height 11
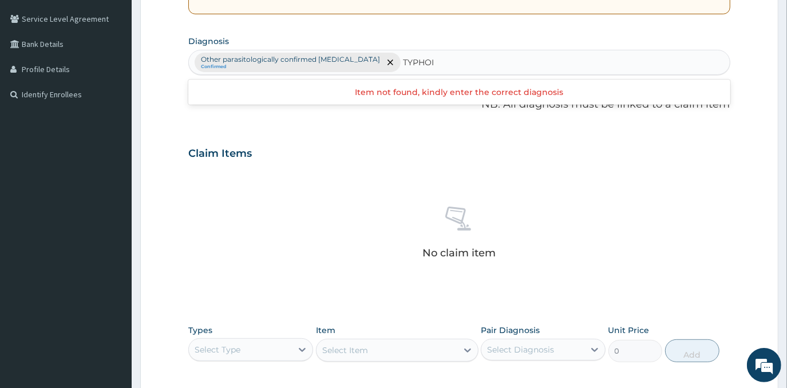
type input "[MEDICAL_DATA]"
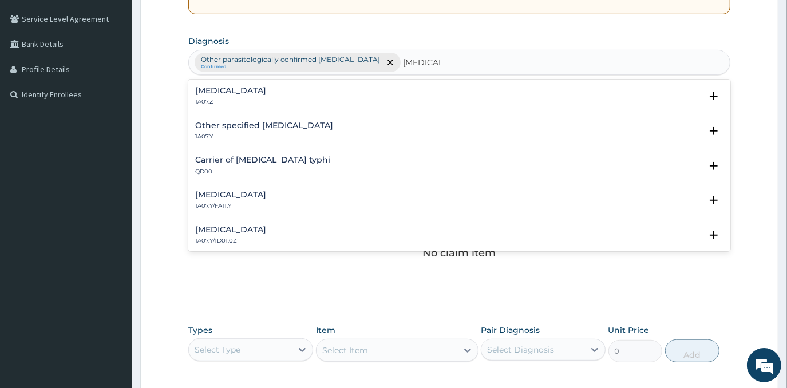
click at [253, 86] on h4 "[MEDICAL_DATA]" at bounding box center [230, 90] width 71 height 9
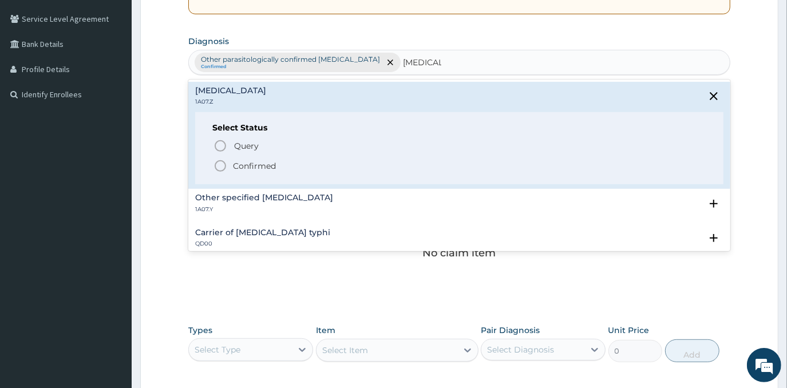
click at [247, 163] on p "Confirmed" at bounding box center [254, 165] width 43 height 11
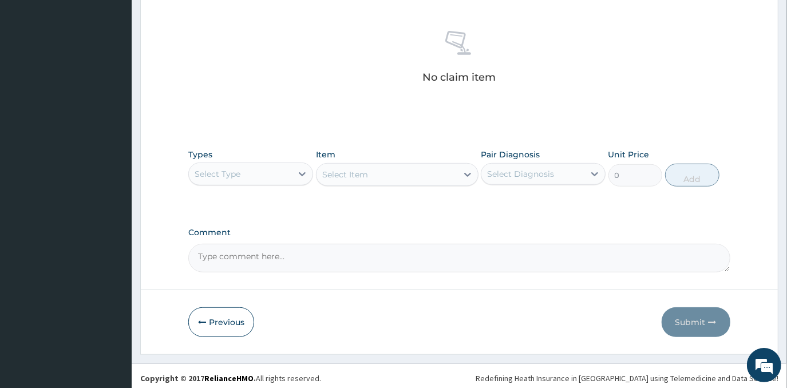
scroll to position [435, 0]
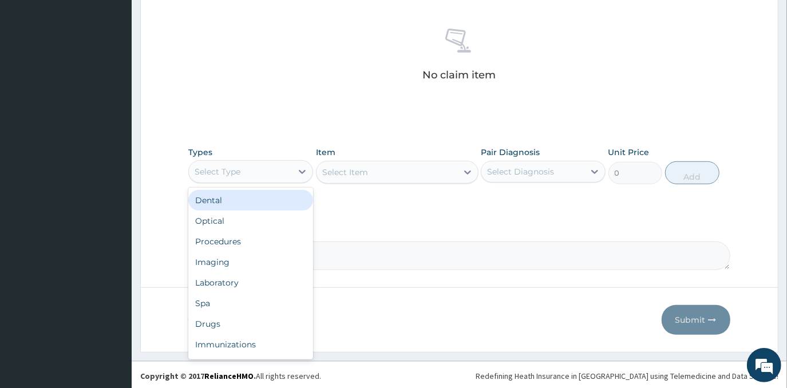
click at [285, 164] on div "Select Type" at bounding box center [240, 172] width 103 height 18
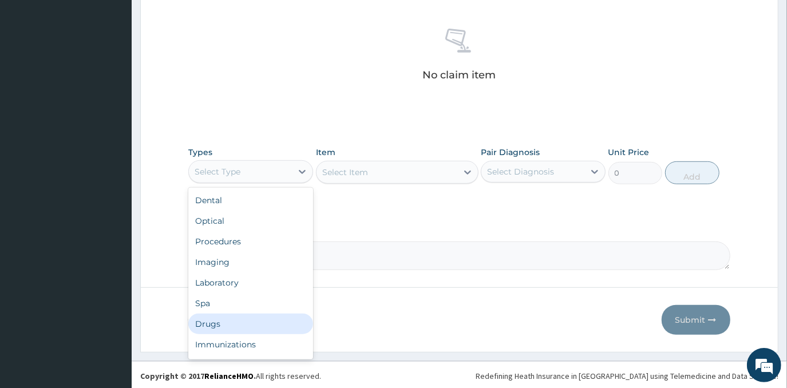
click at [234, 326] on div "Drugs" at bounding box center [250, 324] width 125 height 21
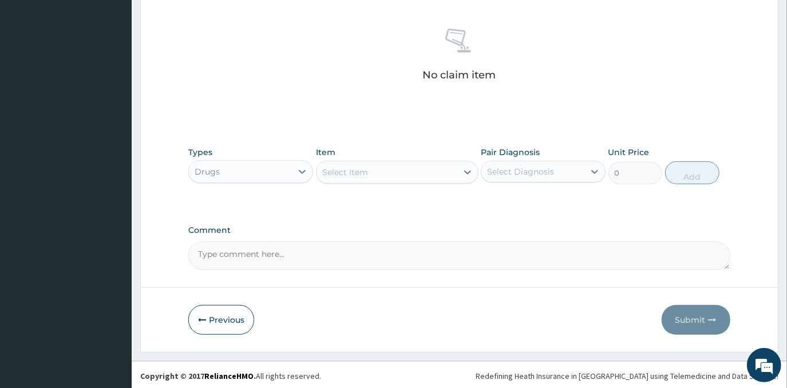
click at [412, 165] on div "Select Item" at bounding box center [387, 172] width 141 height 18
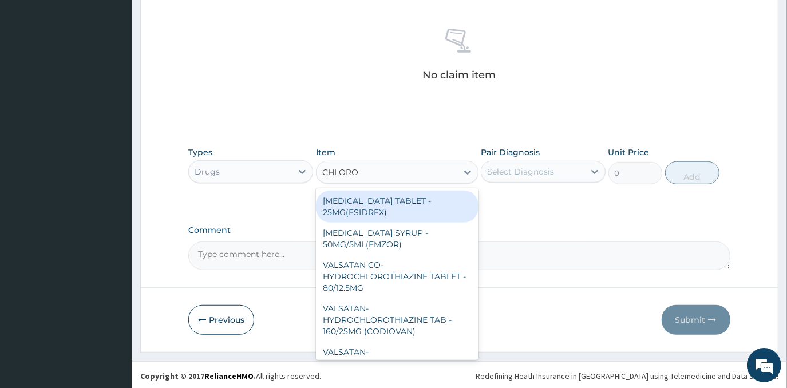
type input "CHLOROQ"
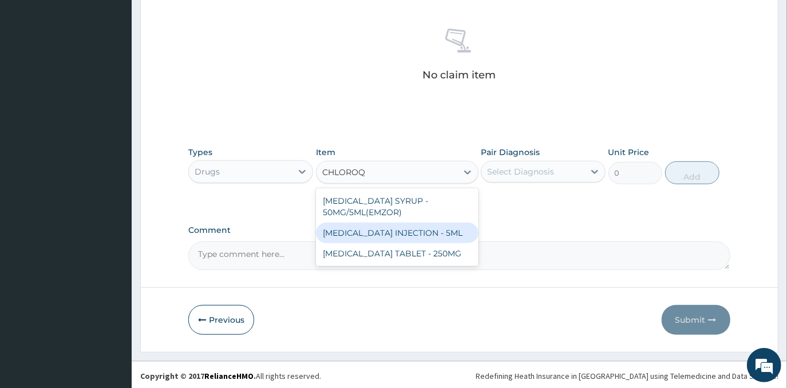
click at [418, 234] on div "[MEDICAL_DATA] INJECTION - 5ML" at bounding box center [397, 233] width 163 height 21
type input "192"
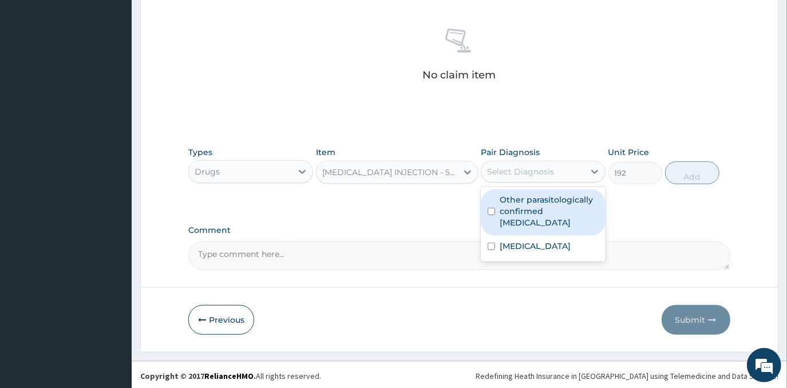
click at [536, 174] on div "Select Diagnosis" at bounding box center [520, 171] width 67 height 11
click at [548, 200] on label "Other parasitologically confirmed [MEDICAL_DATA]" at bounding box center [549, 211] width 99 height 34
checkbox input "true"
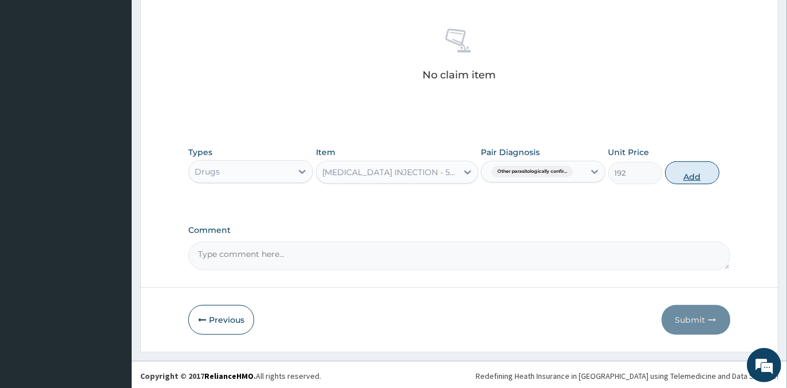
click at [686, 168] on button "Add" at bounding box center [692, 172] width 54 height 23
type input "0"
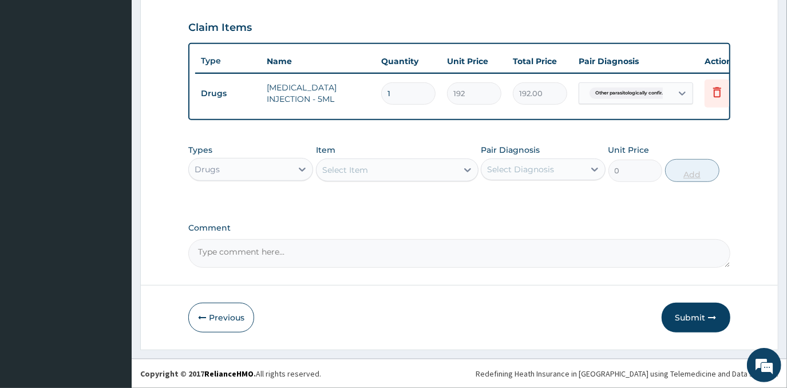
scroll to position [394, 0]
type input "0.00"
type input "3"
type input "576.00"
type input "3"
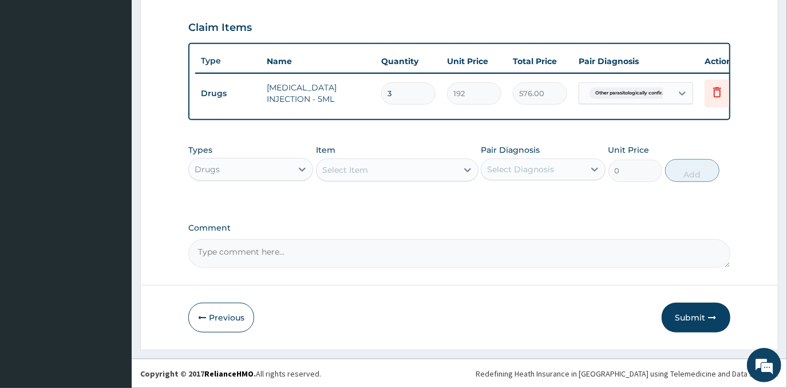
click at [420, 171] on div "Select Item" at bounding box center [387, 170] width 141 height 18
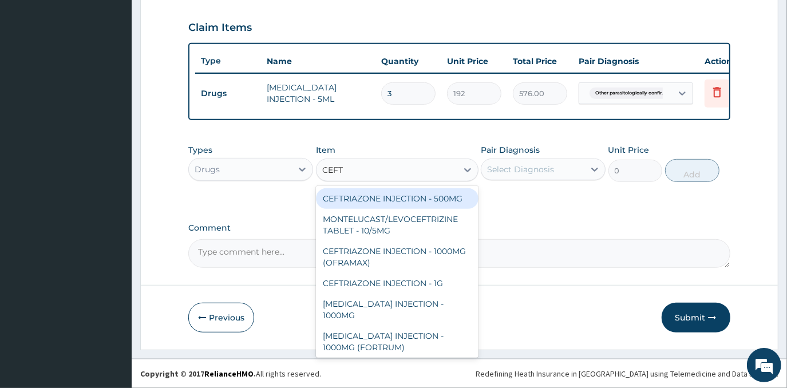
type input "CEFTR"
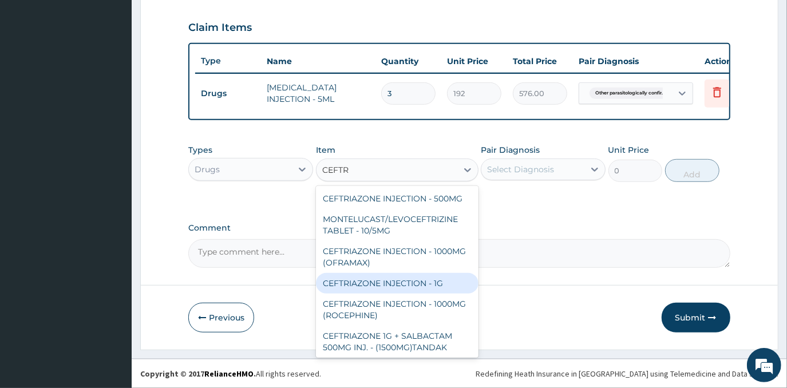
click at [424, 290] on div "CEFTRIAZONE INJECTION - 1G" at bounding box center [397, 283] width 163 height 21
type input "1888"
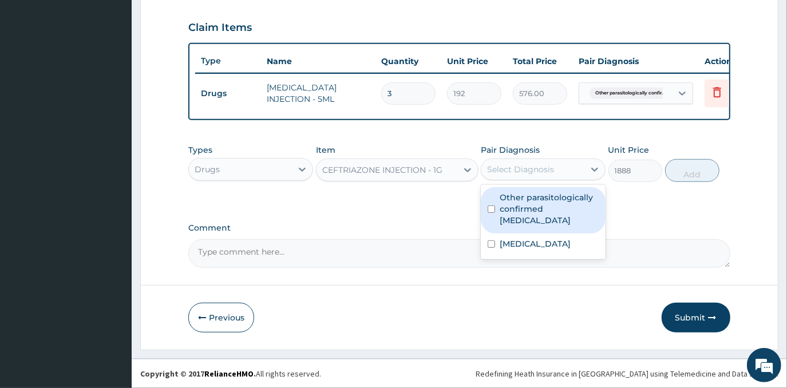
click at [525, 174] on div "Select Diagnosis" at bounding box center [520, 169] width 67 height 11
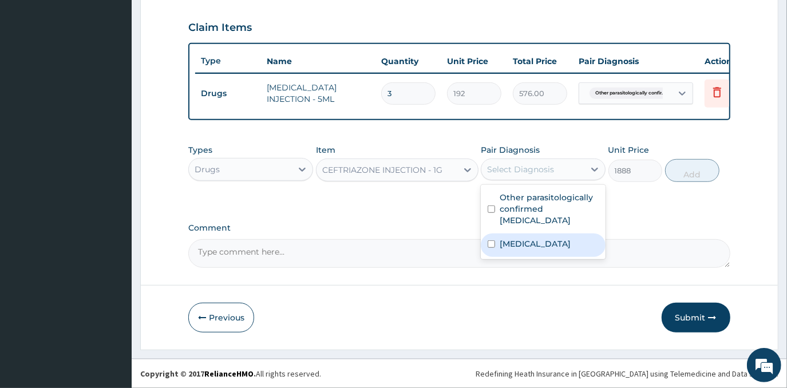
click at [527, 238] on label "[MEDICAL_DATA]" at bounding box center [535, 243] width 71 height 11
checkbox input "true"
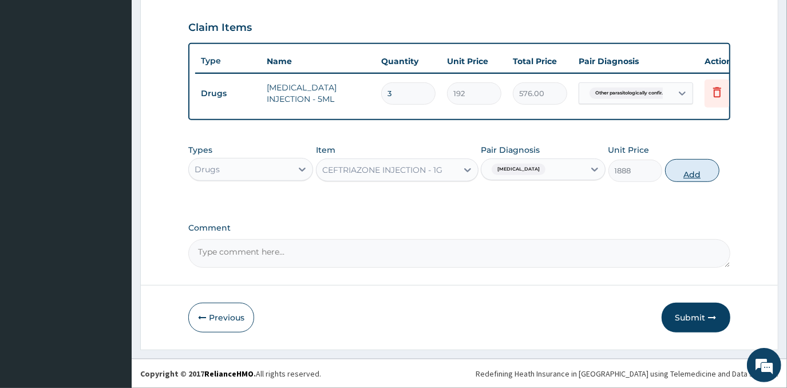
click at [676, 171] on button "Add" at bounding box center [692, 170] width 54 height 23
type input "0"
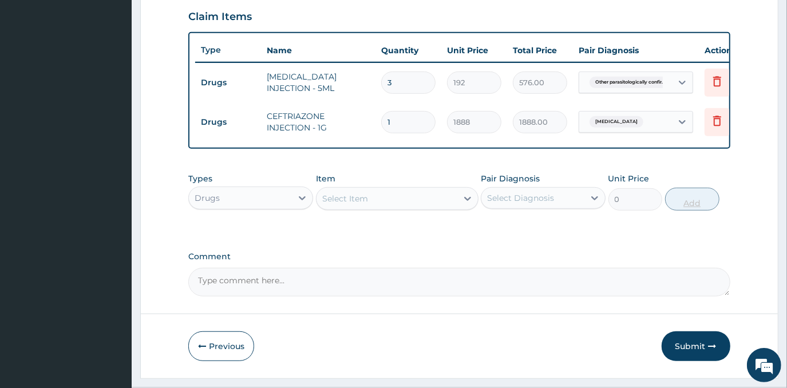
type input "0.00"
type input "3"
type input "5664.00"
type input "3"
click at [371, 204] on div "Select Item" at bounding box center [387, 198] width 141 height 18
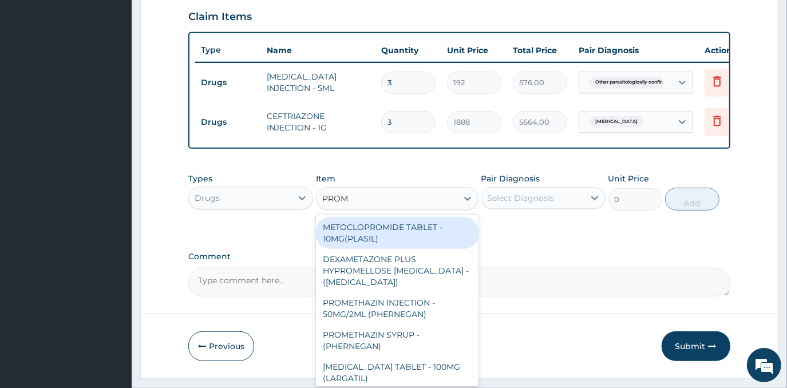
type input "PROME"
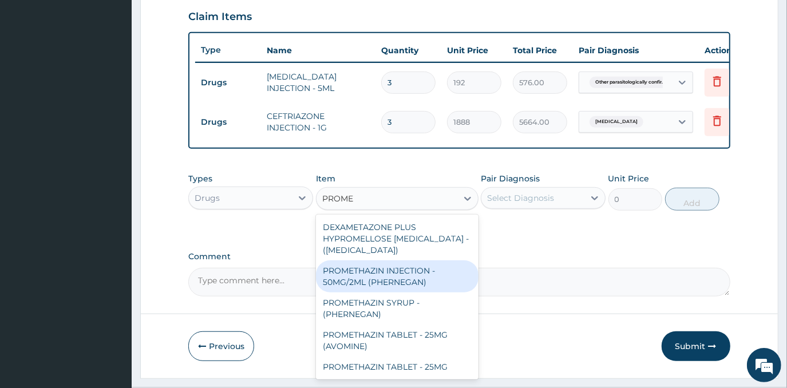
click at [353, 275] on div "PROMETHAZIN INJECTION - 50MG/2ML (PHERNEGAN)" at bounding box center [397, 276] width 163 height 32
type input "364.8"
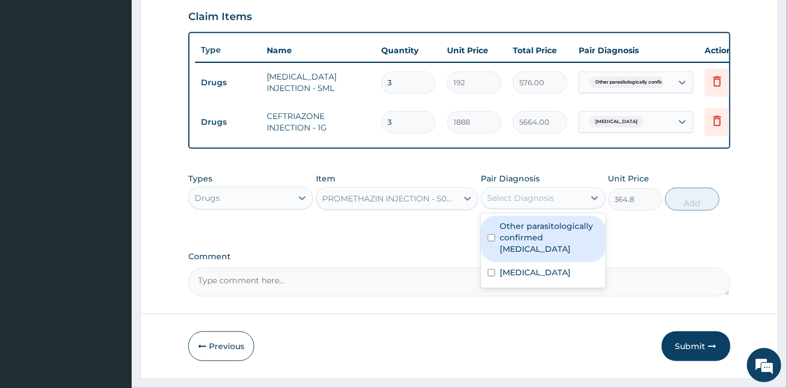
click at [560, 207] on div "Select Diagnosis" at bounding box center [532, 198] width 103 height 18
drag, startPoint x: 559, startPoint y: 247, endPoint x: 623, endPoint y: 223, distance: 67.9
click at [560, 247] on label "Other parasitologically confirmed [MEDICAL_DATA]" at bounding box center [549, 237] width 99 height 34
checkbox input "true"
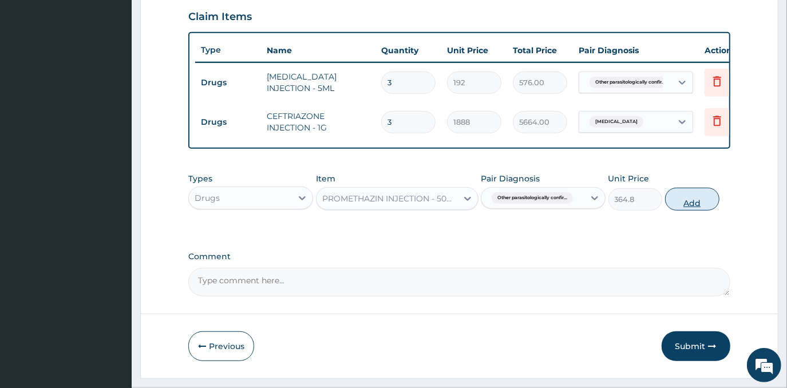
click at [714, 208] on button "Add" at bounding box center [692, 199] width 54 height 23
type input "0"
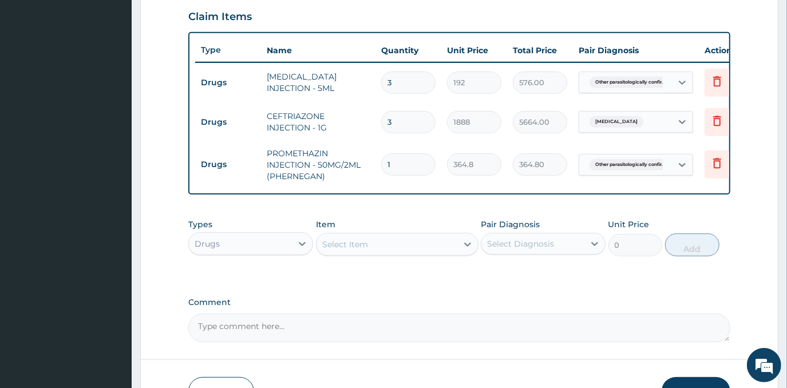
type input "0.00"
type input "3"
type input "1094.40"
type input "3"
click at [413, 254] on div "Select Item" at bounding box center [387, 244] width 141 height 18
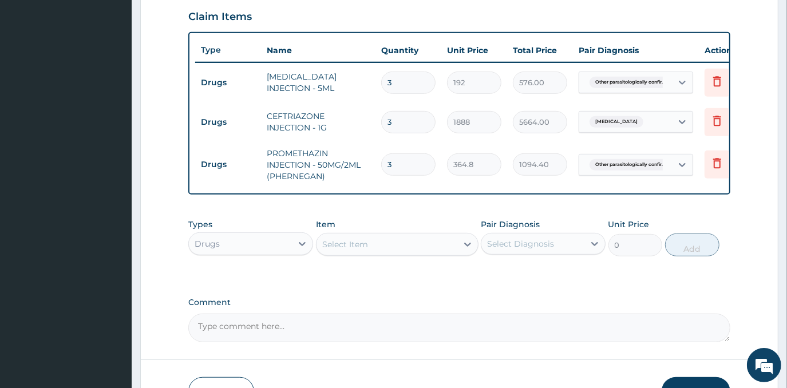
click at [566, 307] on label "Comment" at bounding box center [459, 303] width 542 height 10
click at [566, 314] on textarea "Comment" at bounding box center [459, 328] width 542 height 29
click at [713, 167] on icon at bounding box center [717, 163] width 14 height 14
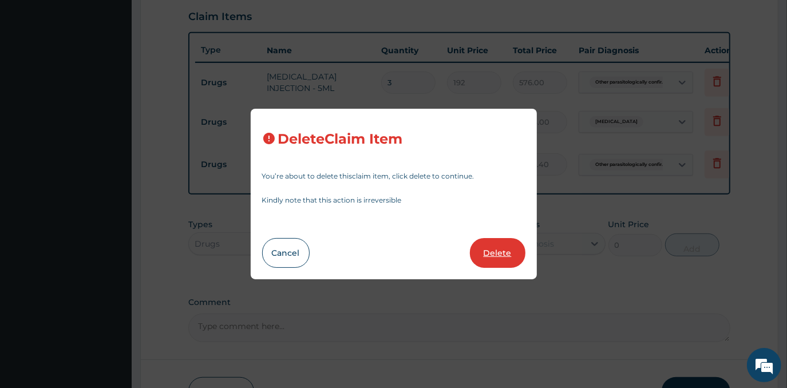
click at [507, 255] on button "Delete" at bounding box center [498, 253] width 56 height 30
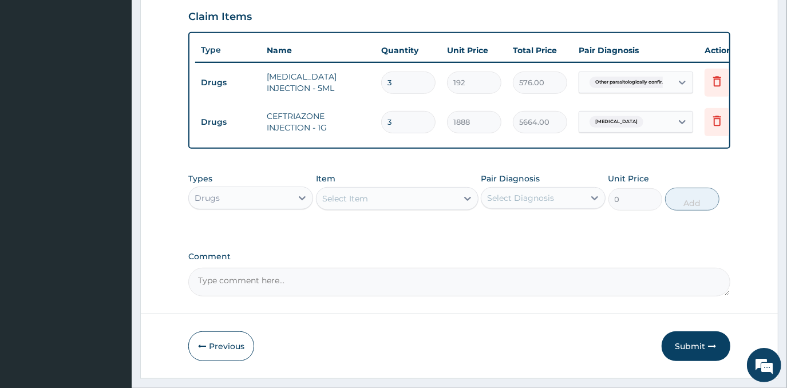
click at [369, 208] on div "Select Item" at bounding box center [387, 198] width 141 height 18
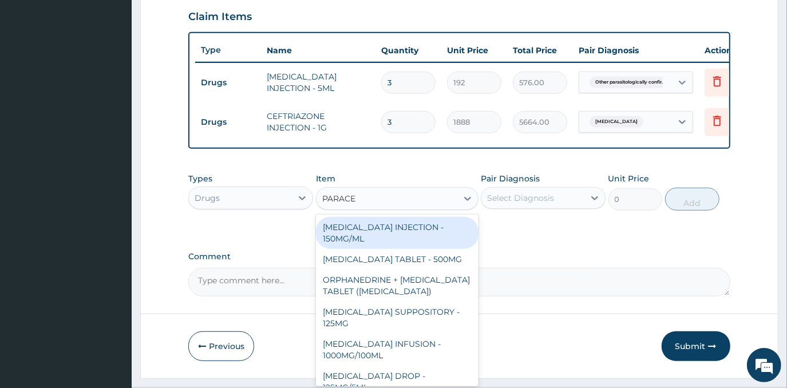
type input "PARACET"
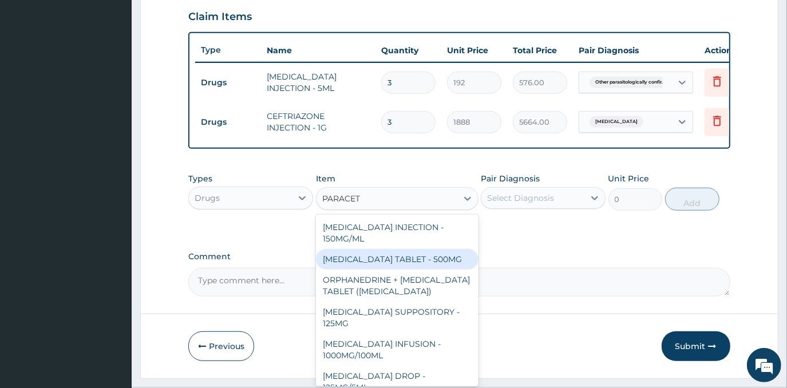
click at [399, 270] on div "[MEDICAL_DATA] TABLET - 500MG" at bounding box center [397, 259] width 163 height 21
type input "38.400000000000006"
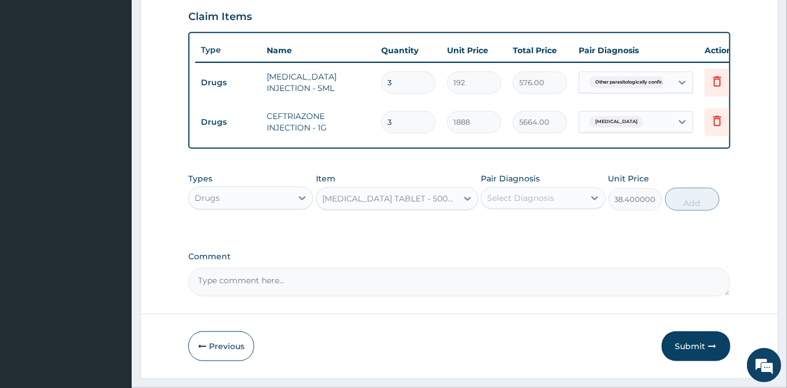
click at [536, 204] on div "Select Diagnosis" at bounding box center [520, 197] width 67 height 11
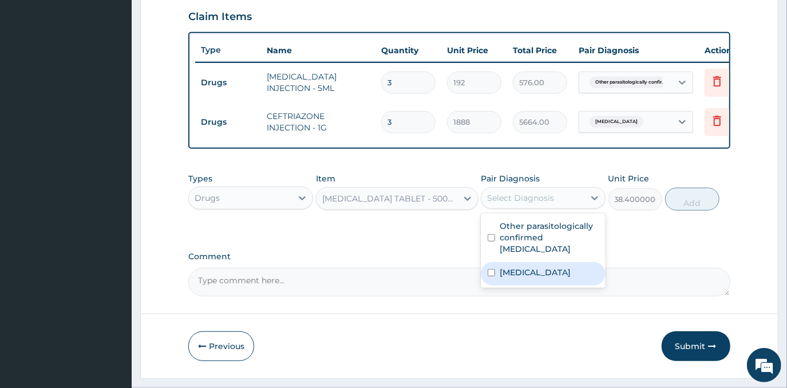
click at [542, 278] on label "[MEDICAL_DATA]" at bounding box center [535, 272] width 71 height 11
checkbox input "true"
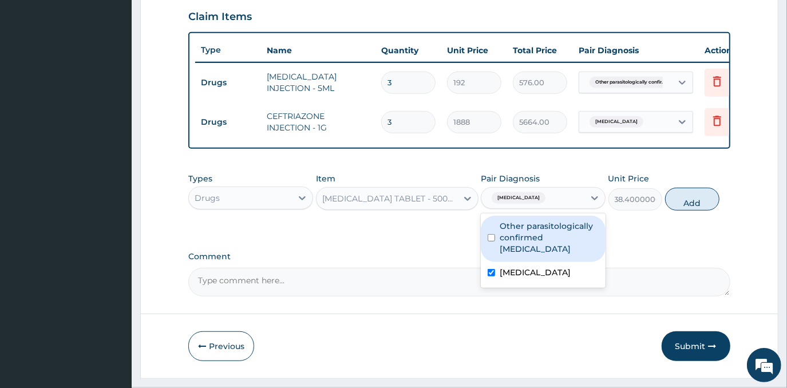
click at [545, 258] on div "Other parasitologically confirmed [MEDICAL_DATA]" at bounding box center [543, 239] width 125 height 46
checkbox input "true"
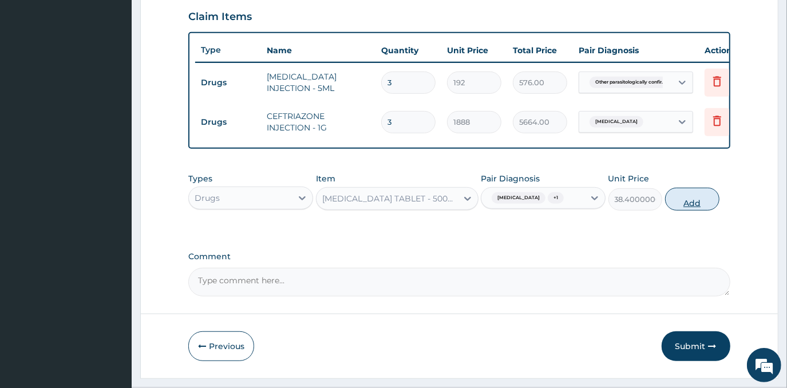
click at [682, 211] on button "Add" at bounding box center [692, 199] width 54 height 23
type input "0"
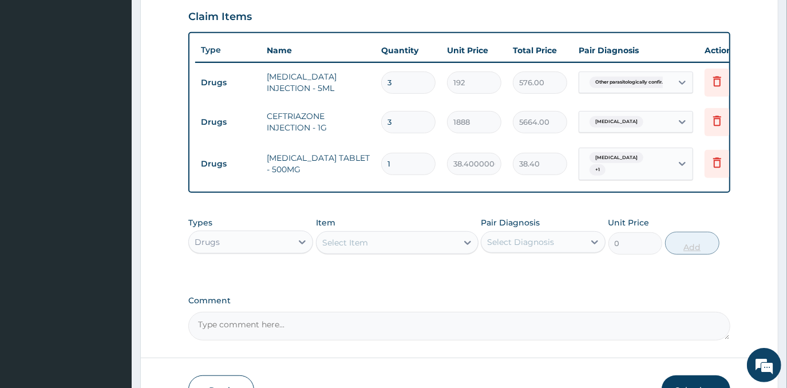
type input "18"
type input "691.20"
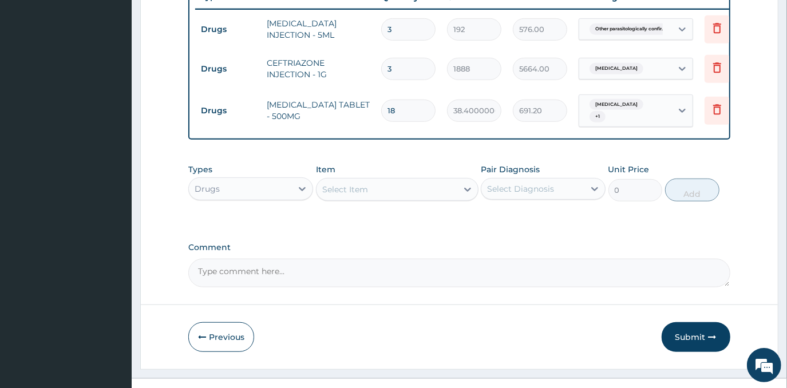
scroll to position [478, 0]
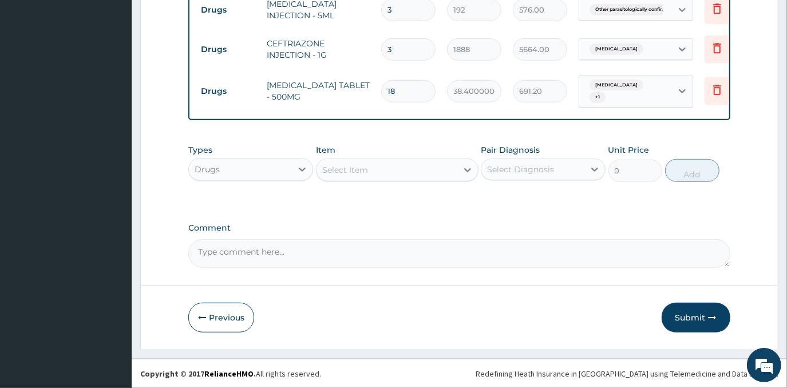
type input "18"
click at [390, 175] on div "Select Item" at bounding box center [387, 170] width 141 height 18
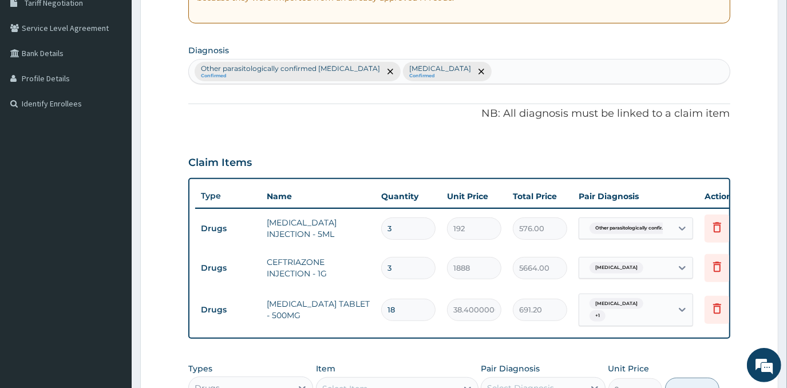
scroll to position [166, 0]
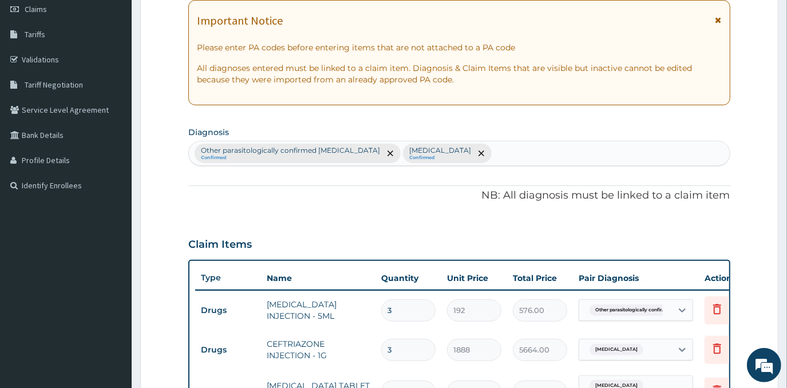
click at [508, 147] on div "Other parasitologically confirmed [MEDICAL_DATA] Confirmed [MEDICAL_DATA] Confi…" at bounding box center [459, 153] width 540 height 24
type input "RESPIRATORY TRACT"
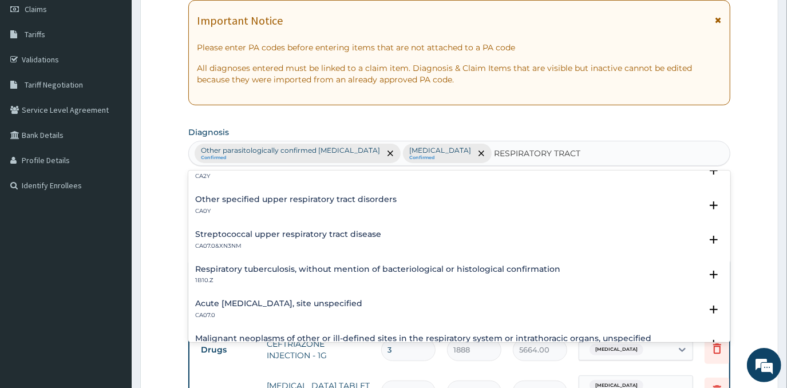
scroll to position [208, 0]
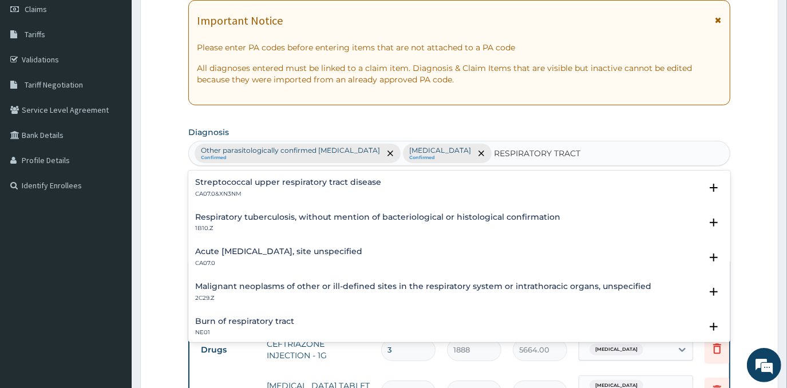
click at [278, 252] on h4 "Acute [MEDICAL_DATA], site unspecified" at bounding box center [278, 251] width 167 height 9
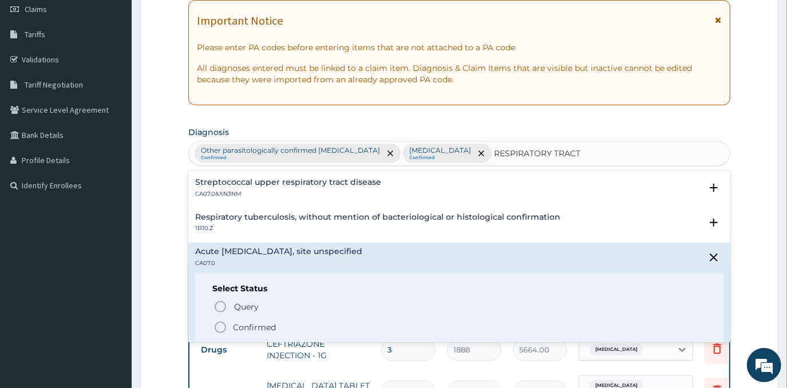
click at [264, 322] on p "Confirmed" at bounding box center [254, 327] width 43 height 11
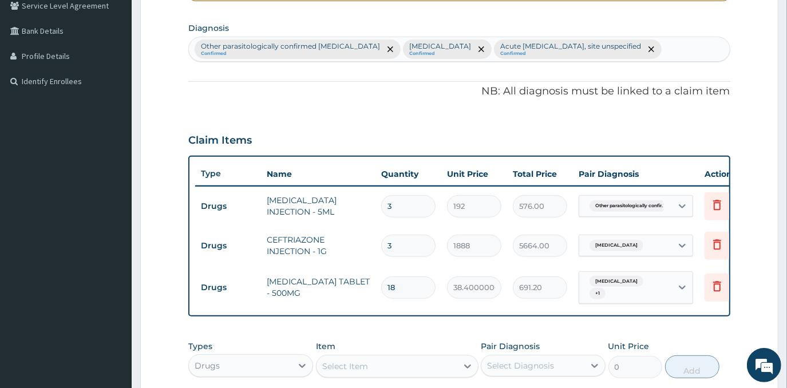
scroll to position [374, 0]
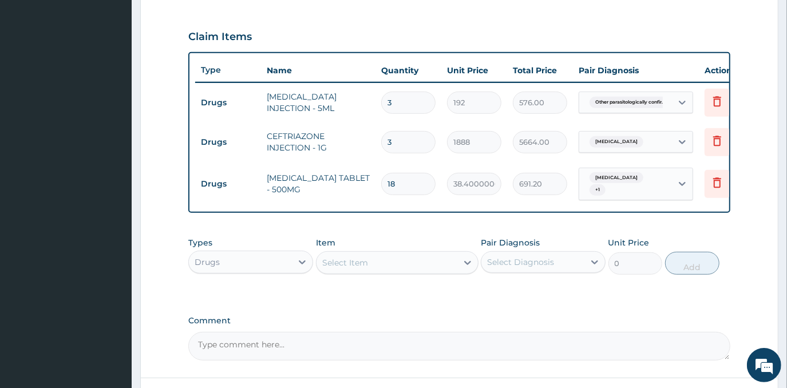
click at [391, 272] on div "Select Item" at bounding box center [387, 263] width 141 height 18
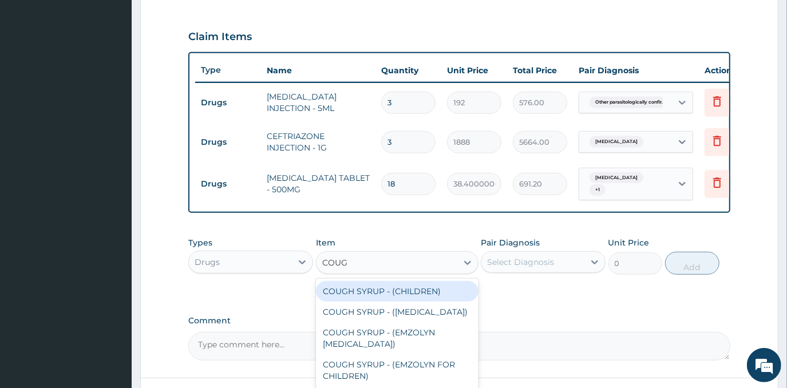
type input "COUGH"
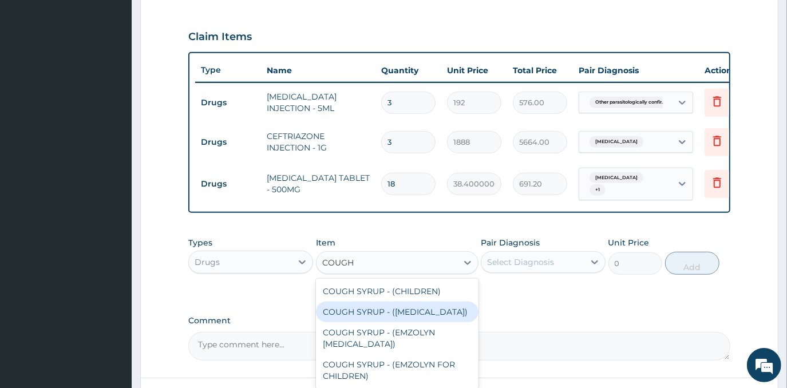
click at [400, 322] on div "COUGH SYRUP - ([MEDICAL_DATA])" at bounding box center [397, 312] width 163 height 21
type input "1280"
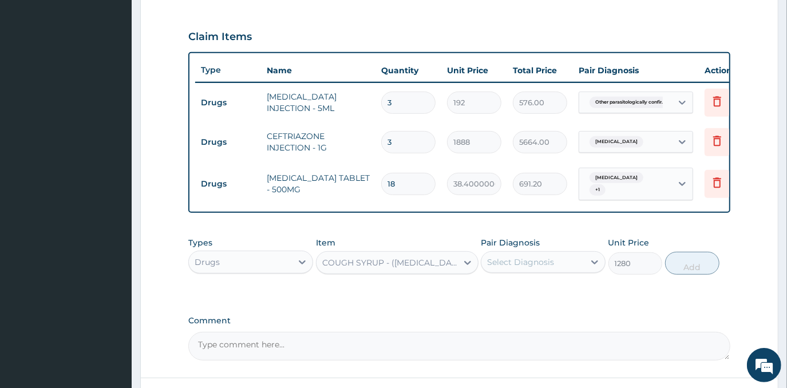
click at [495, 268] on div "Select Diagnosis" at bounding box center [520, 261] width 67 height 11
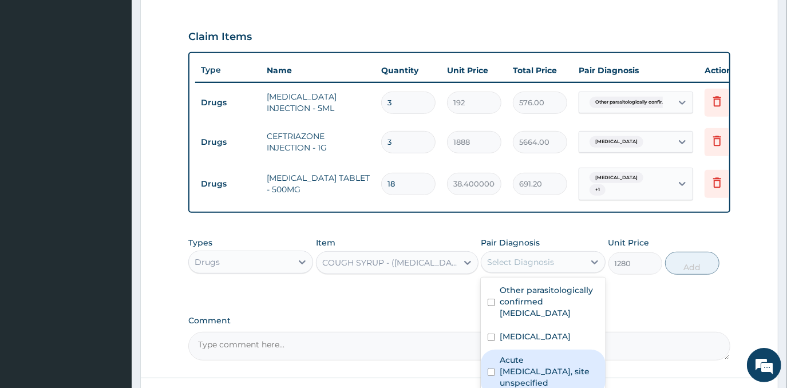
click at [561, 378] on label "Acute [MEDICAL_DATA], site unspecified" at bounding box center [549, 371] width 99 height 34
checkbox input "true"
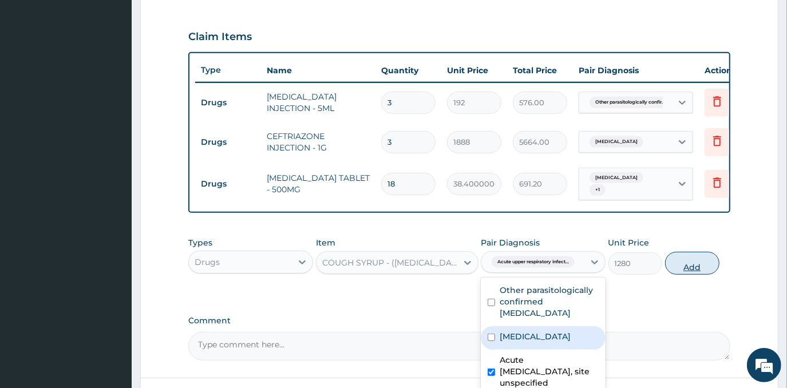
click at [687, 272] on button "Add" at bounding box center [692, 263] width 54 height 23
type input "0"
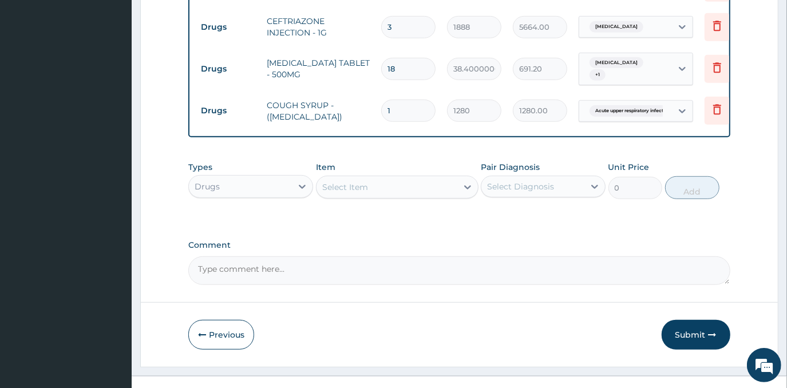
scroll to position [518, 0]
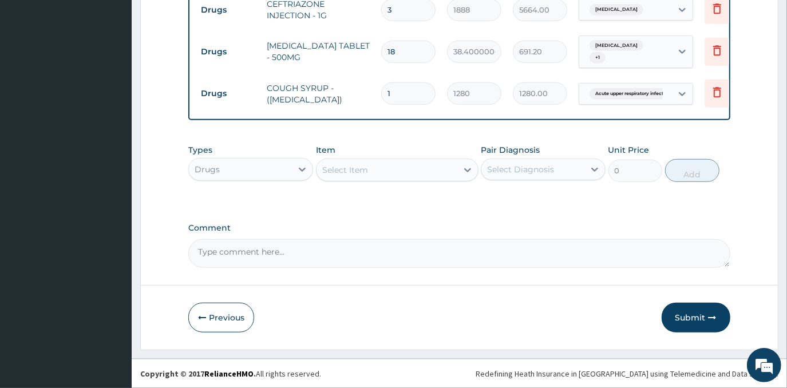
click at [357, 175] on div "Select Item" at bounding box center [345, 169] width 46 height 11
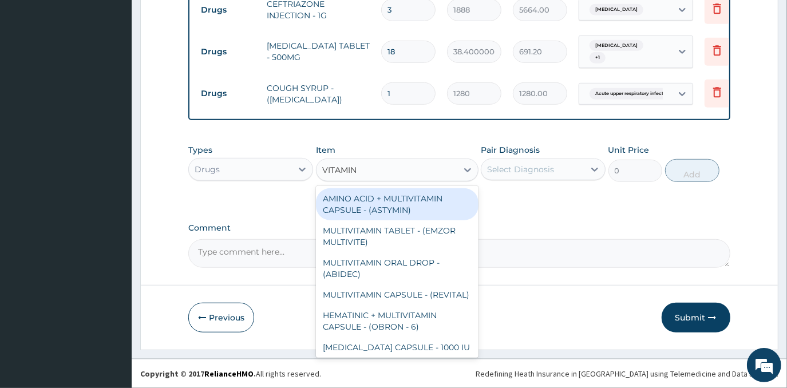
type input "VITAMIN"
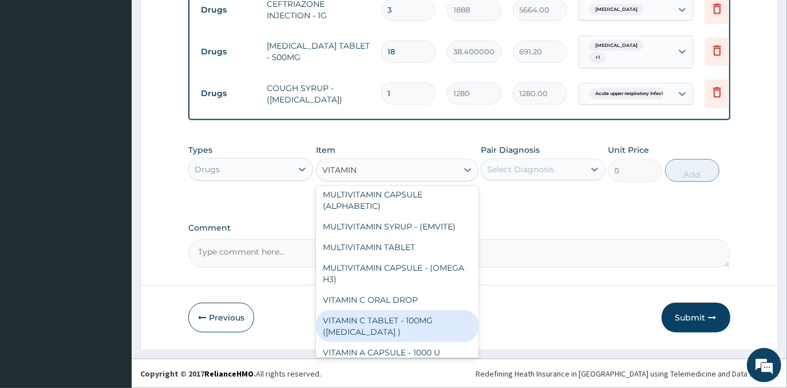
scroll to position [455, 0]
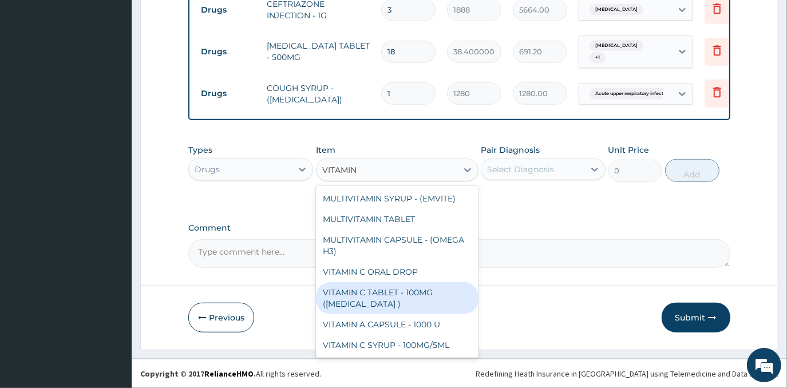
click at [409, 299] on div "VITAMIN C TABLET - 100MG ([MEDICAL_DATA] )" at bounding box center [397, 298] width 163 height 32
type input "19.200000000000003"
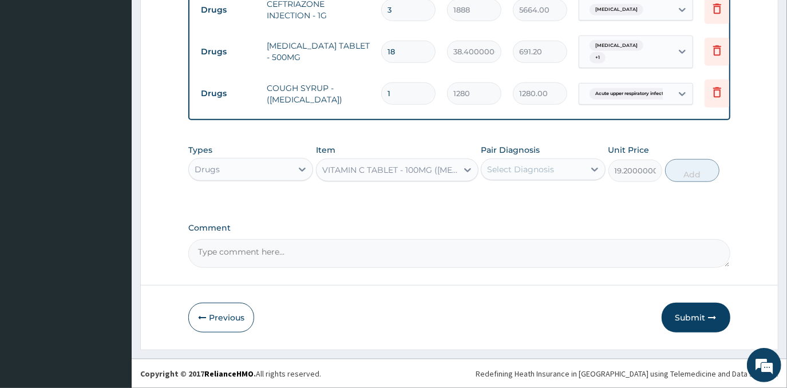
click at [538, 164] on div "Select Diagnosis" at bounding box center [520, 169] width 67 height 11
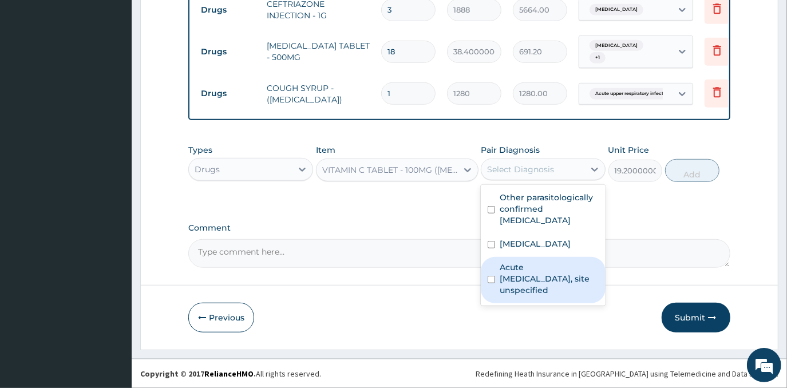
drag, startPoint x: 527, startPoint y: 282, endPoint x: 663, endPoint y: 165, distance: 179.1
click at [531, 279] on label "Acute [MEDICAL_DATA], site unspecified" at bounding box center [549, 279] width 99 height 34
checkbox input "true"
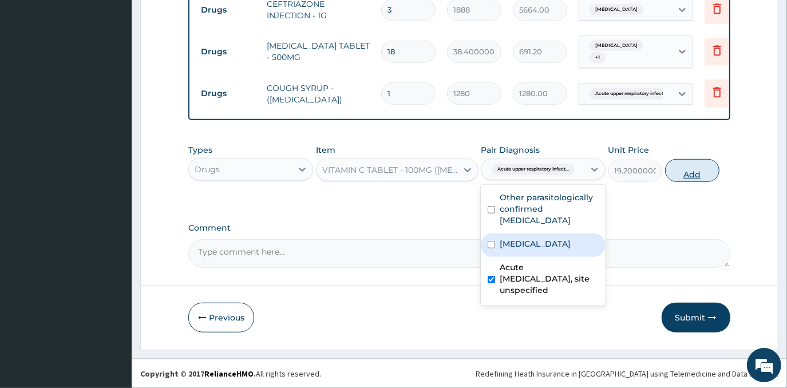
click at [681, 171] on button "Add" at bounding box center [692, 170] width 54 height 23
type input "0"
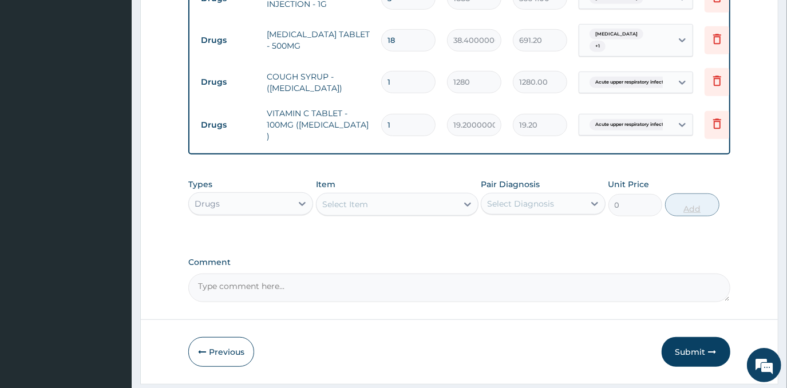
type input "15"
type input "288.00"
type input "15"
click at [392, 214] on div "Select Item" at bounding box center [387, 204] width 141 height 18
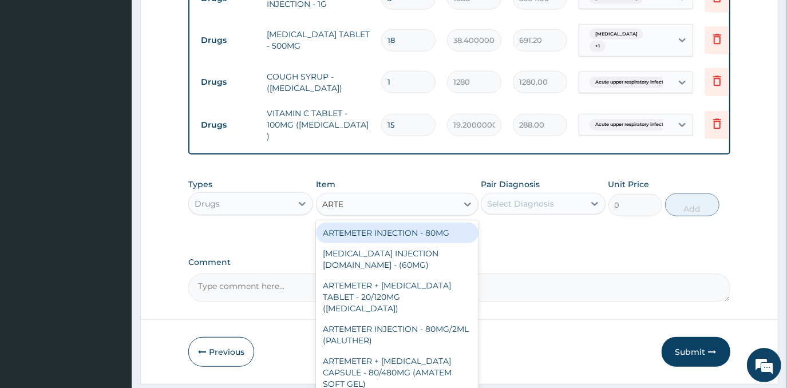
type input "ARTEM"
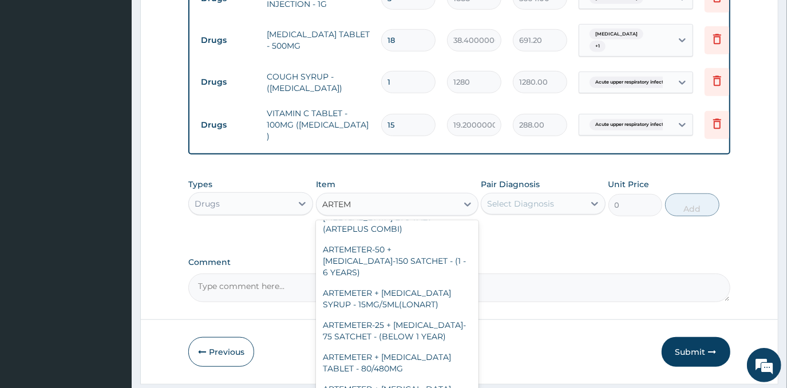
scroll to position [260, 0]
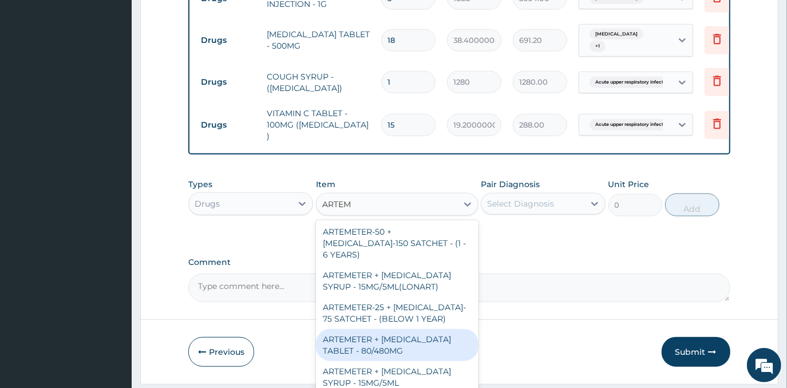
click at [409, 329] on div "ARTEMETER + [MEDICAL_DATA] TABLET - 80/480MG" at bounding box center [397, 345] width 163 height 32
type input "416"
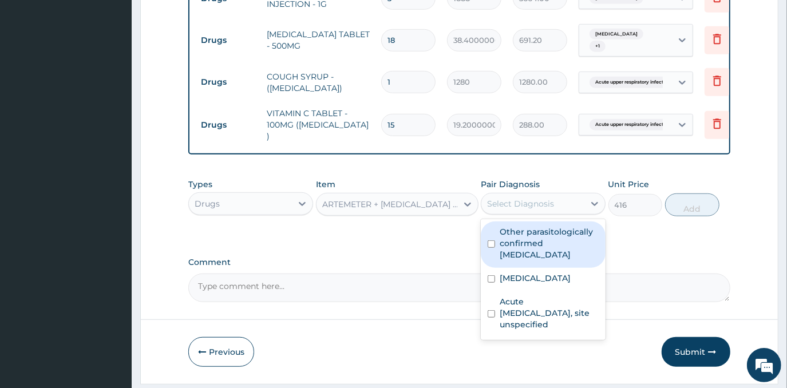
click at [525, 210] on div "Select Diagnosis" at bounding box center [520, 203] width 67 height 11
click at [526, 241] on label "Other parasitologically confirmed [MEDICAL_DATA]" at bounding box center [549, 243] width 99 height 34
checkbox input "true"
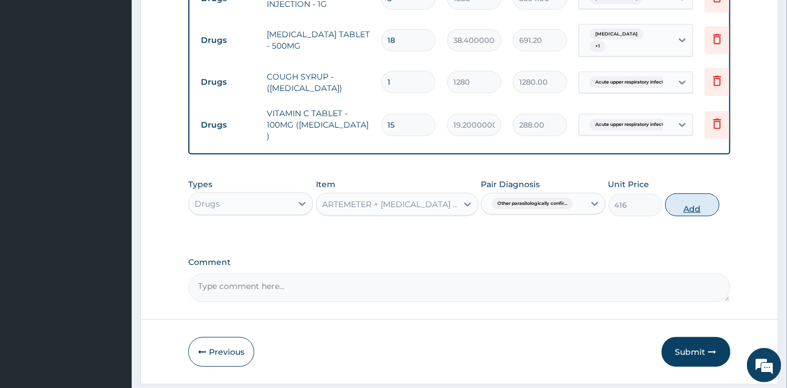
click at [701, 202] on button "Add" at bounding box center [692, 205] width 54 height 23
type input "0"
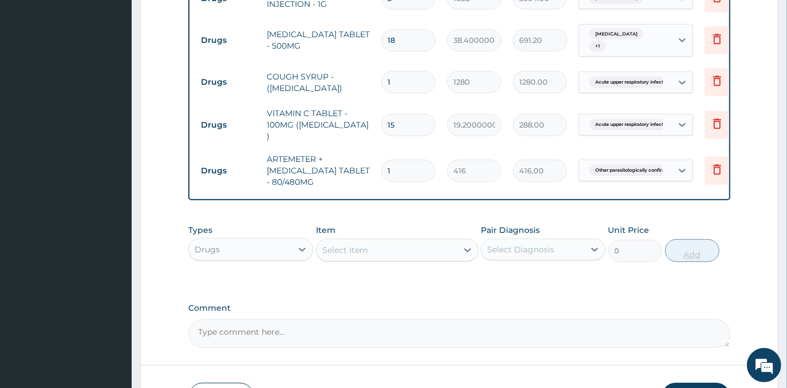
type input "0.00"
type input "6"
type input "2496.00"
type input "6"
click at [389, 259] on div "Select Item" at bounding box center [387, 250] width 141 height 18
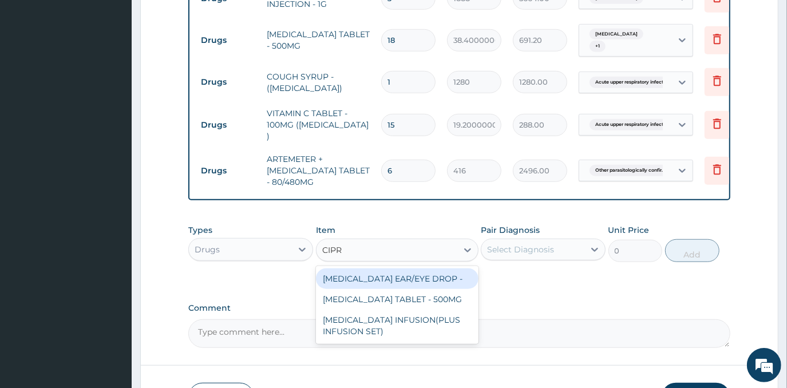
type input "[MEDICAL_DATA]"
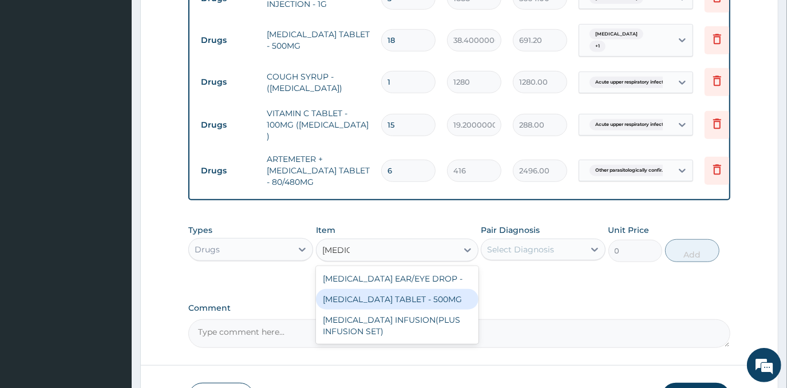
click at [397, 307] on div "[MEDICAL_DATA] TABLET - 500MG" at bounding box center [397, 299] width 163 height 21
type input "224"
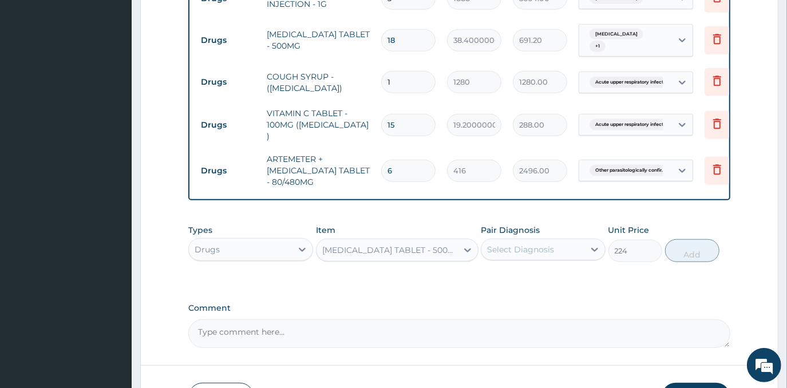
click at [552, 259] on div "Select Diagnosis" at bounding box center [532, 249] width 103 height 18
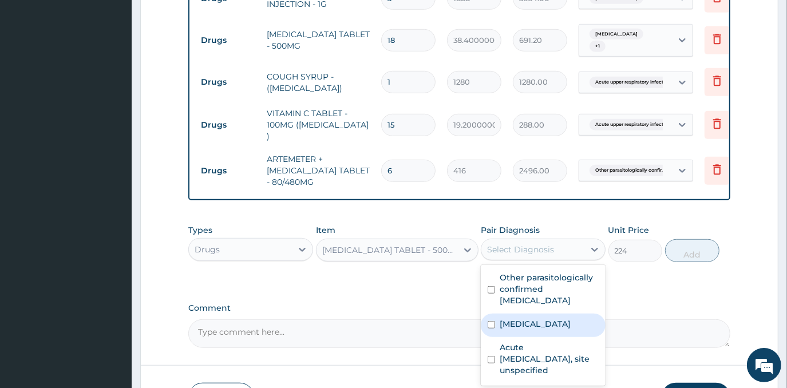
click at [543, 329] on label "[MEDICAL_DATA]" at bounding box center [535, 323] width 71 height 11
checkbox input "true"
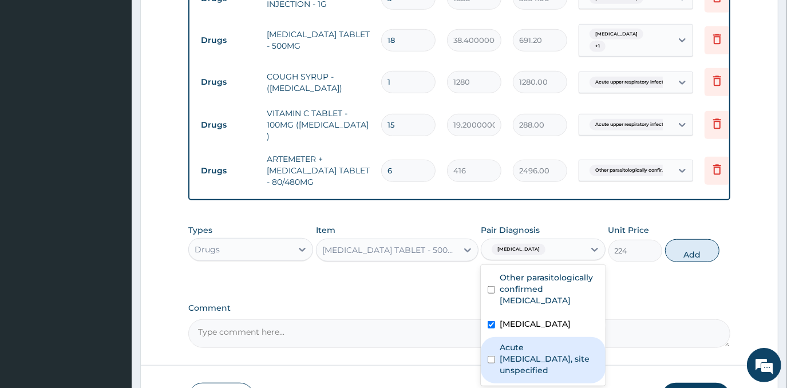
click at [546, 353] on label "Acute [MEDICAL_DATA], site unspecified" at bounding box center [549, 359] width 99 height 34
checkbox input "true"
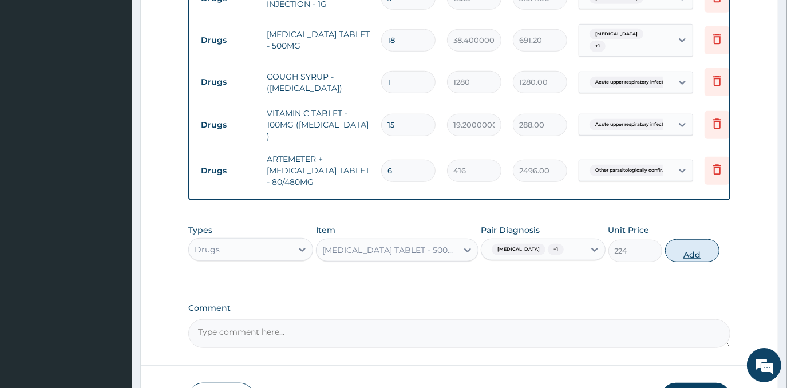
click at [694, 262] on button "Add" at bounding box center [692, 250] width 54 height 23
type input "0"
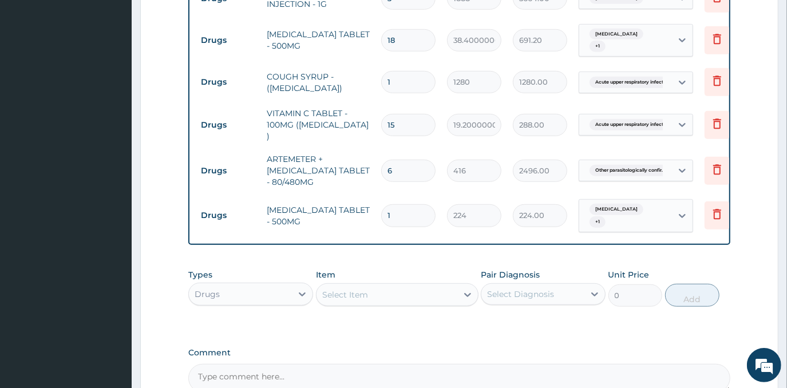
type input "10"
type input "2240.00"
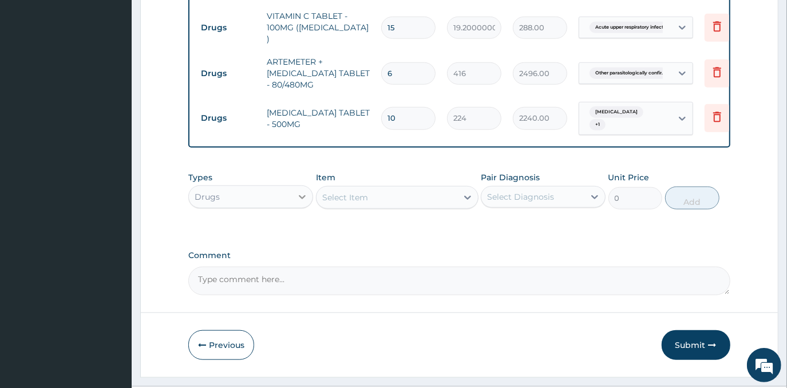
scroll to position [622, 0]
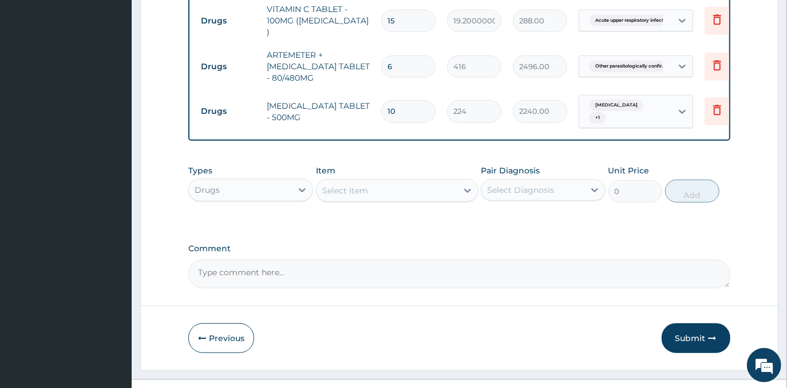
type input "10"
click at [266, 194] on div "Drugs" at bounding box center [240, 190] width 103 height 18
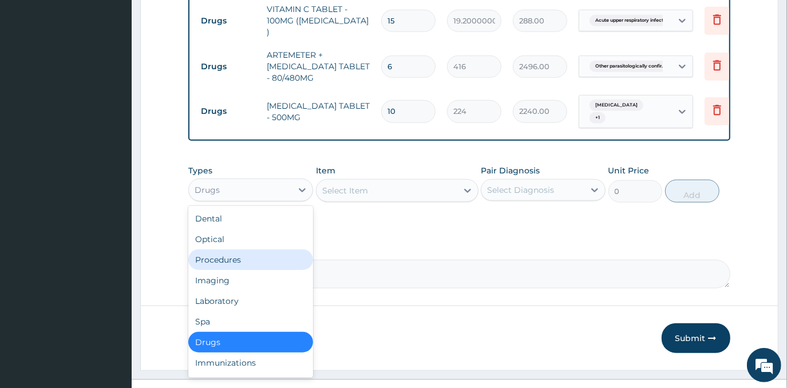
click at [254, 263] on div "Procedures" at bounding box center [250, 260] width 125 height 21
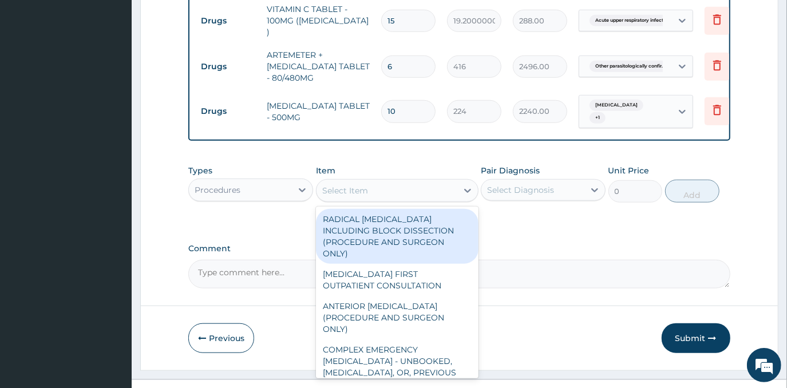
click at [388, 194] on div "Select Item" at bounding box center [387, 190] width 141 height 18
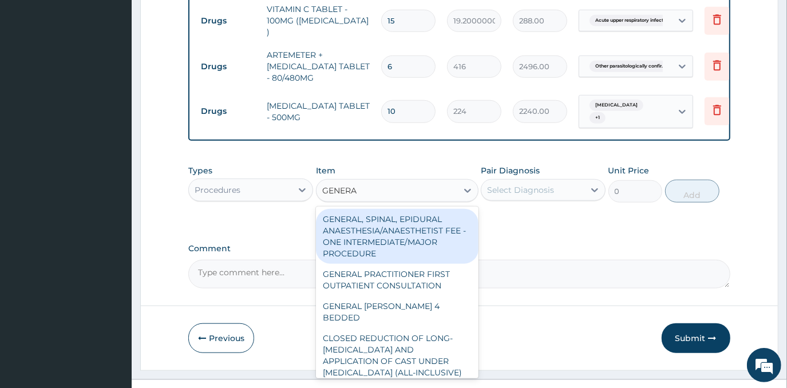
type input "GENERAL"
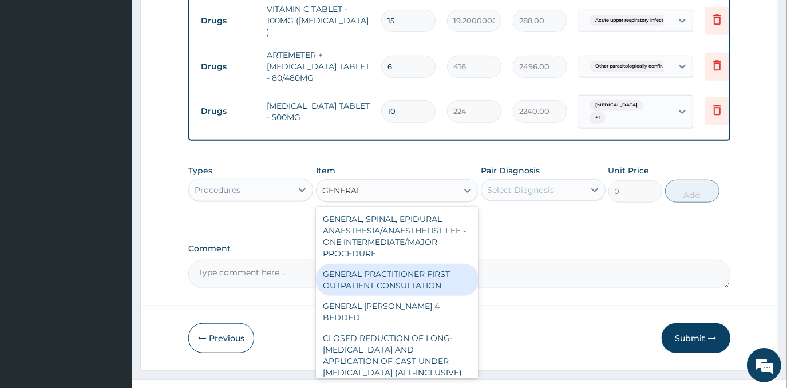
click at [356, 281] on div "GENERAL PRACTITIONER FIRST OUTPATIENT CONSULTATION" at bounding box center [397, 280] width 163 height 32
type input "4500"
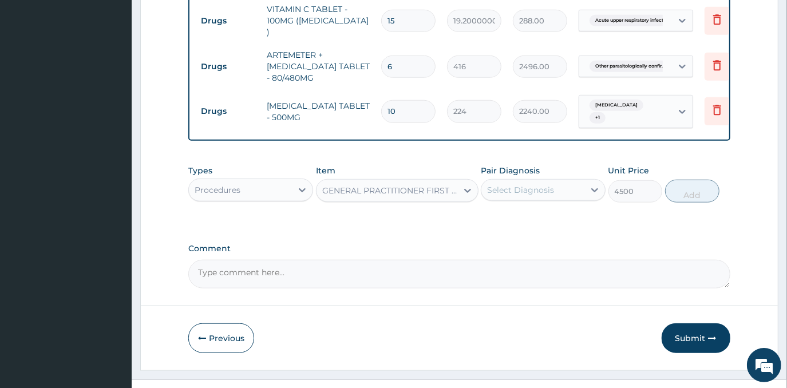
click at [531, 191] on div "Select Diagnosis" at bounding box center [520, 189] width 67 height 11
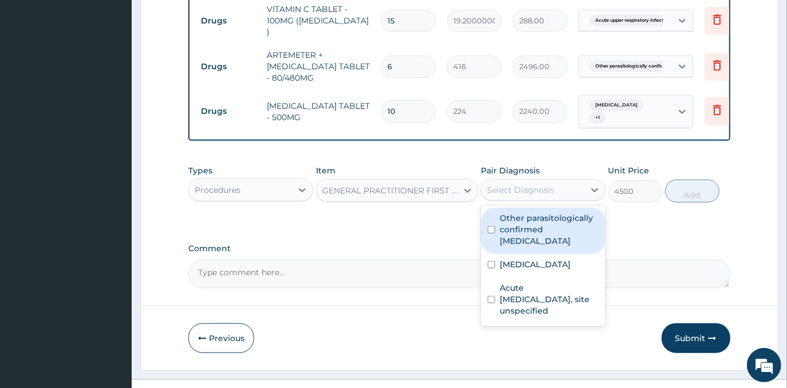
drag, startPoint x: 524, startPoint y: 236, endPoint x: 525, endPoint y: 244, distance: 8.6
click at [524, 236] on label "Other parasitologically confirmed [MEDICAL_DATA]" at bounding box center [549, 229] width 99 height 34
checkbox input "true"
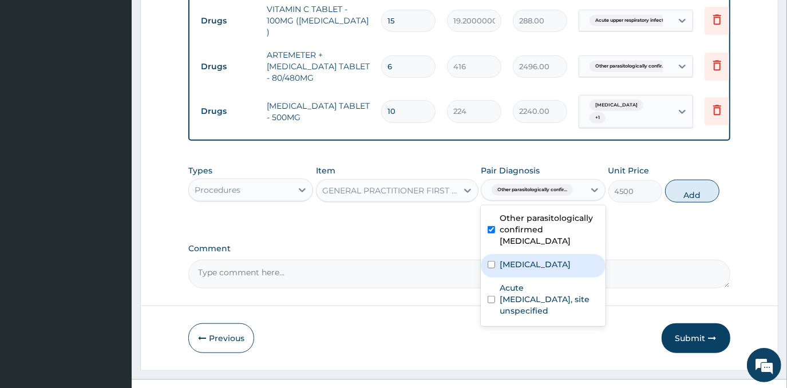
drag, startPoint x: 527, startPoint y: 267, endPoint x: 542, endPoint y: 291, distance: 27.5
click at [528, 269] on label "[MEDICAL_DATA]" at bounding box center [535, 264] width 71 height 11
checkbox input "true"
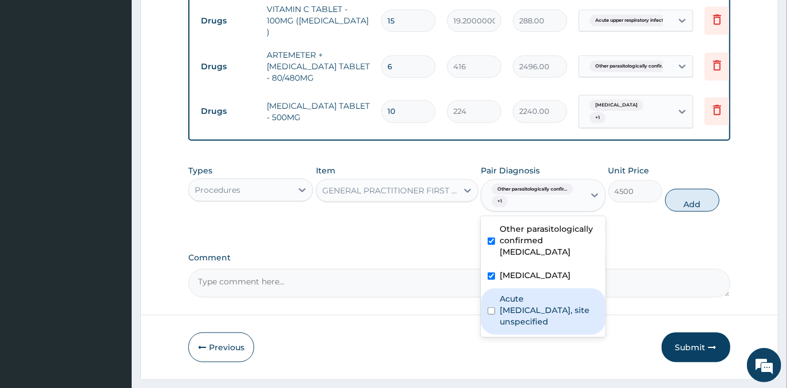
click at [546, 301] on label "Acute [MEDICAL_DATA], site unspecified" at bounding box center [549, 310] width 99 height 34
checkbox input "true"
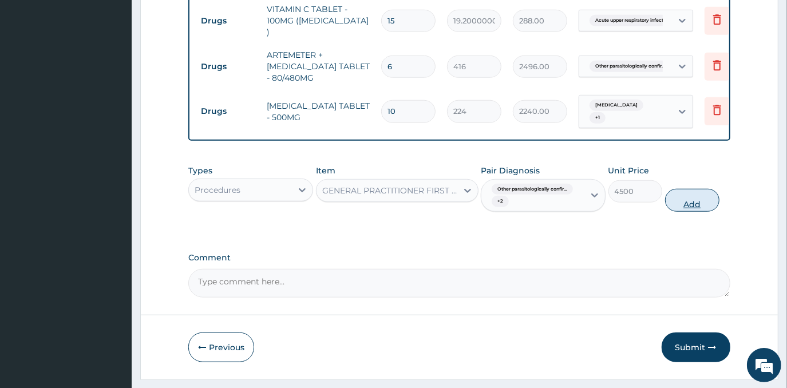
click at [674, 207] on button "Add" at bounding box center [692, 200] width 54 height 23
type input "0"
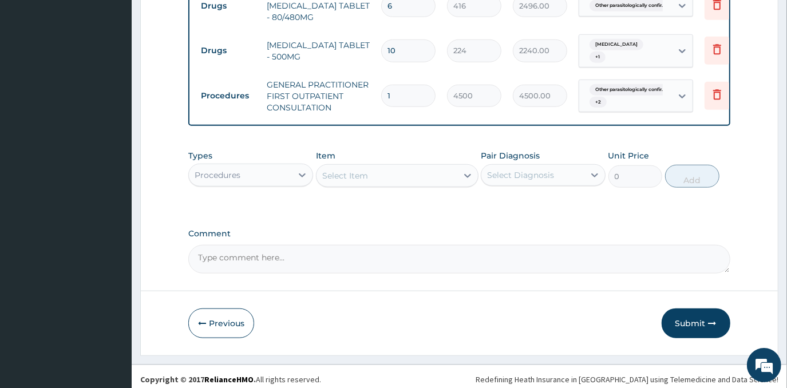
scroll to position [693, 0]
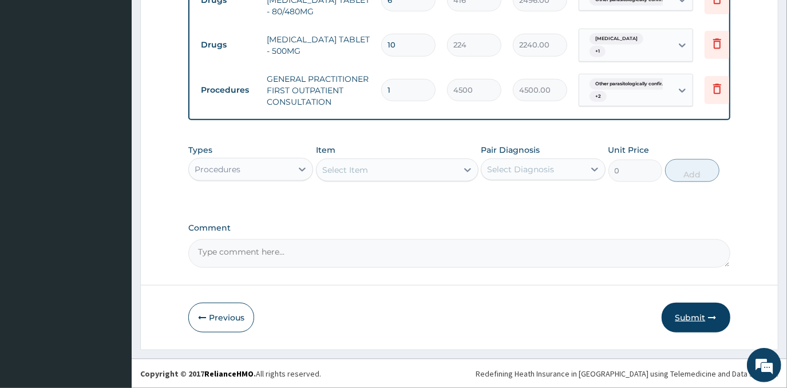
click at [704, 314] on button "Submit" at bounding box center [696, 318] width 69 height 30
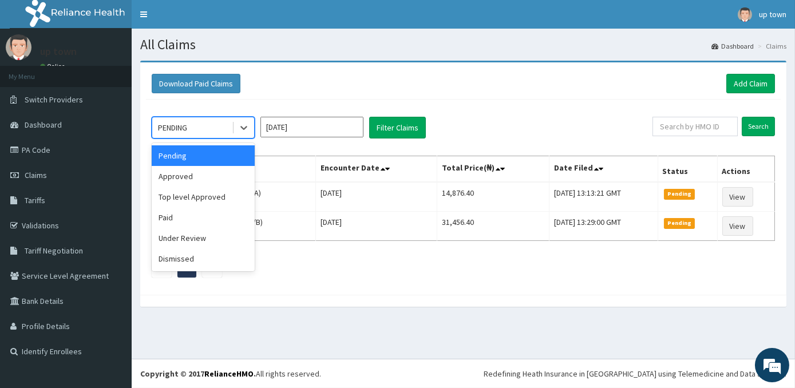
click at [218, 126] on div "PENDING" at bounding box center [192, 128] width 80 height 18
click at [208, 178] on div "Approved" at bounding box center [203, 176] width 103 height 21
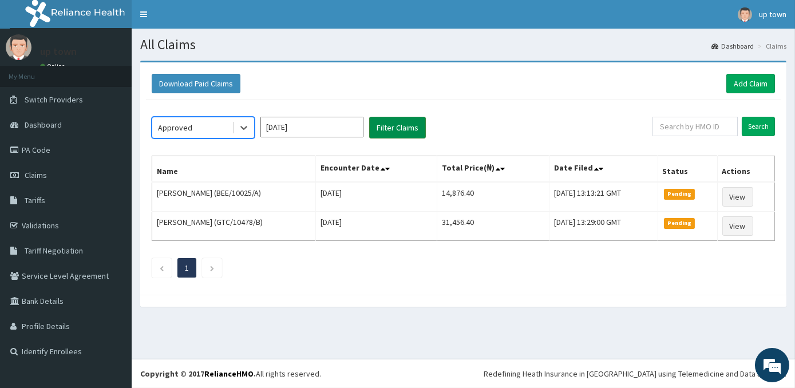
click at [404, 127] on button "Filter Claims" at bounding box center [397, 128] width 57 height 22
